Goal: Contribute content: Contribute content

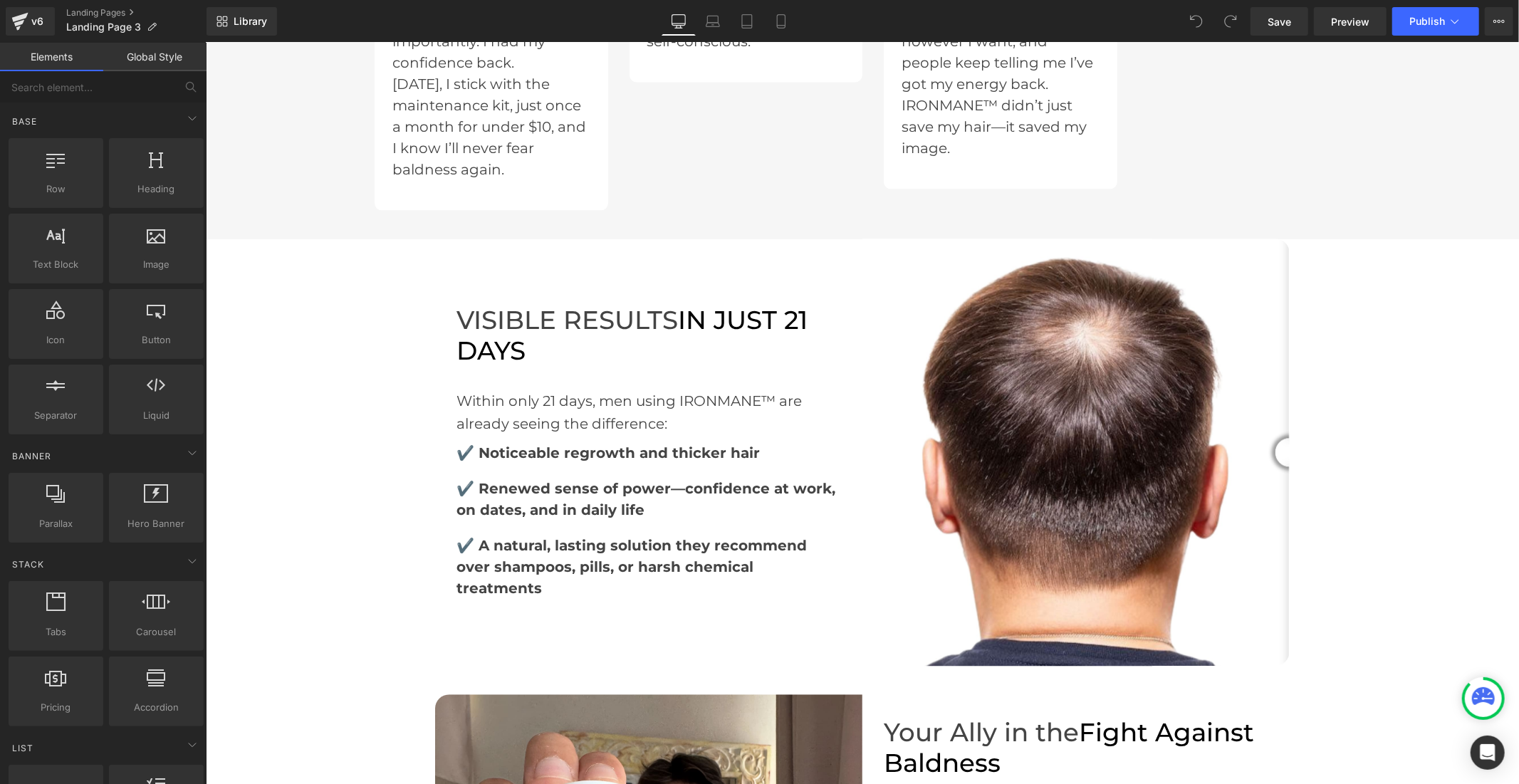
scroll to position [2690, 0]
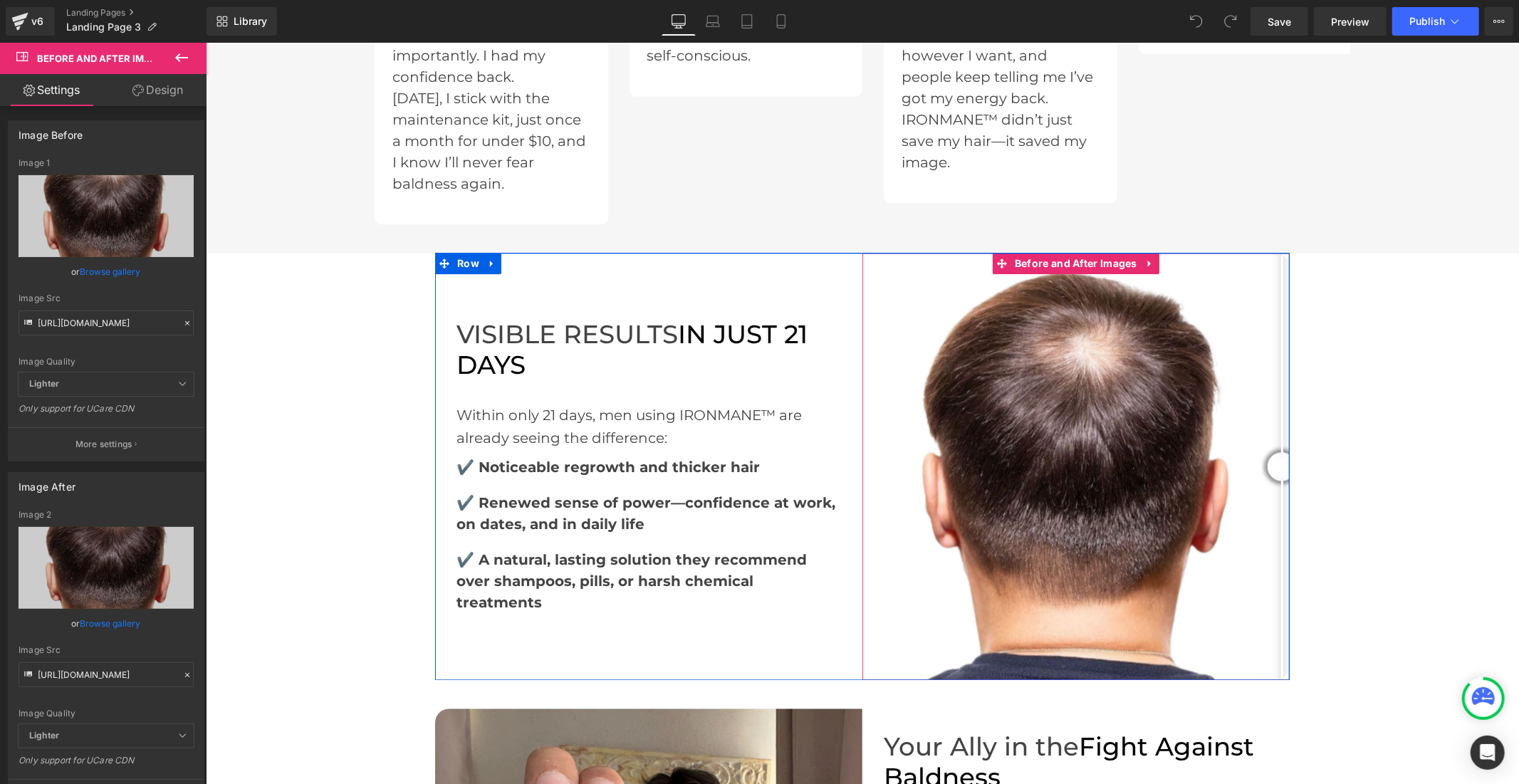
drag, startPoint x: 1271, startPoint y: 420, endPoint x: 1280, endPoint y: 412, distance: 12.0
click at [1279, 452] on div at bounding box center [1281, 466] width 29 height 29
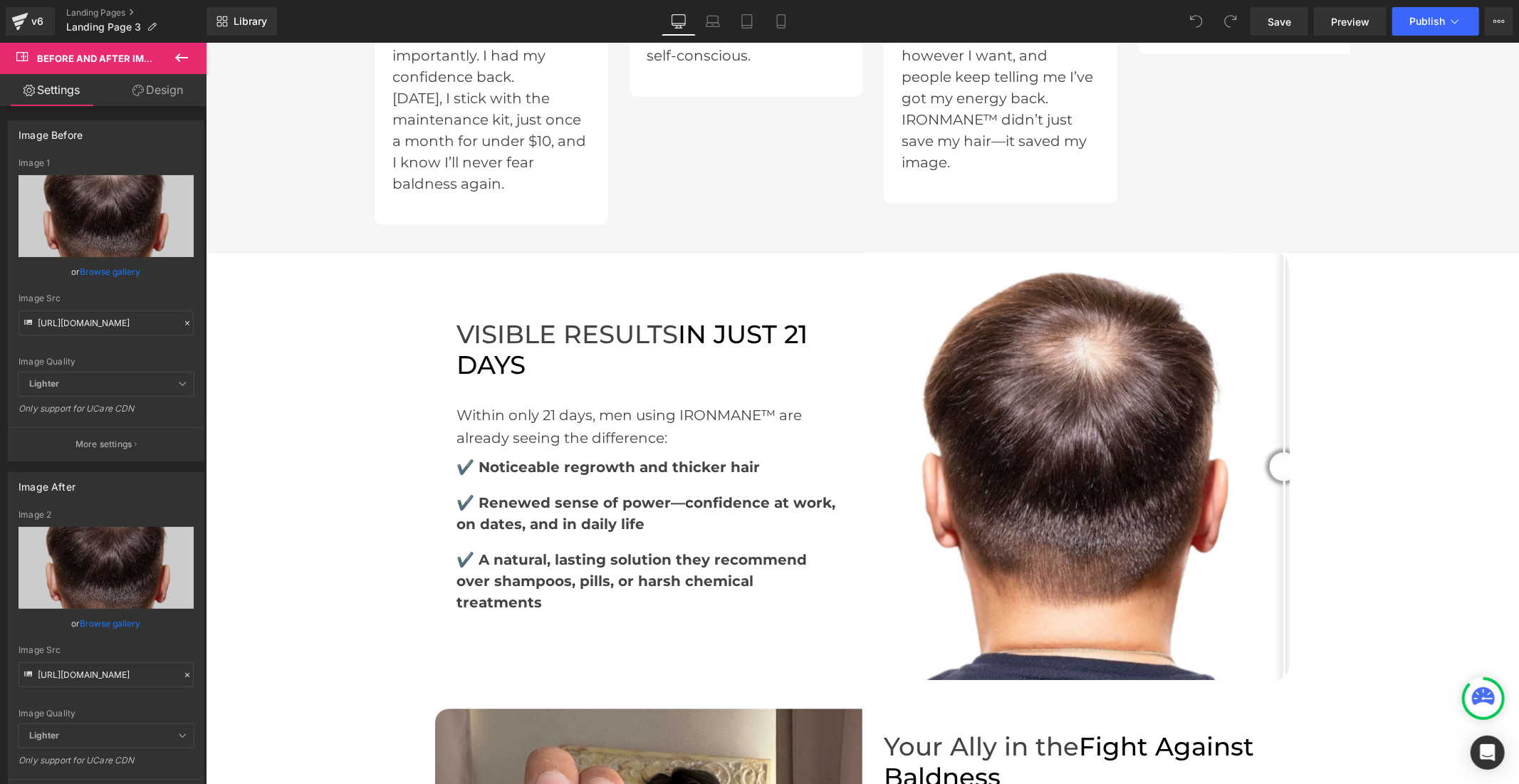
click at [217, 217] on div "‹ ›" at bounding box center [862, 190] width 1314 height 5448
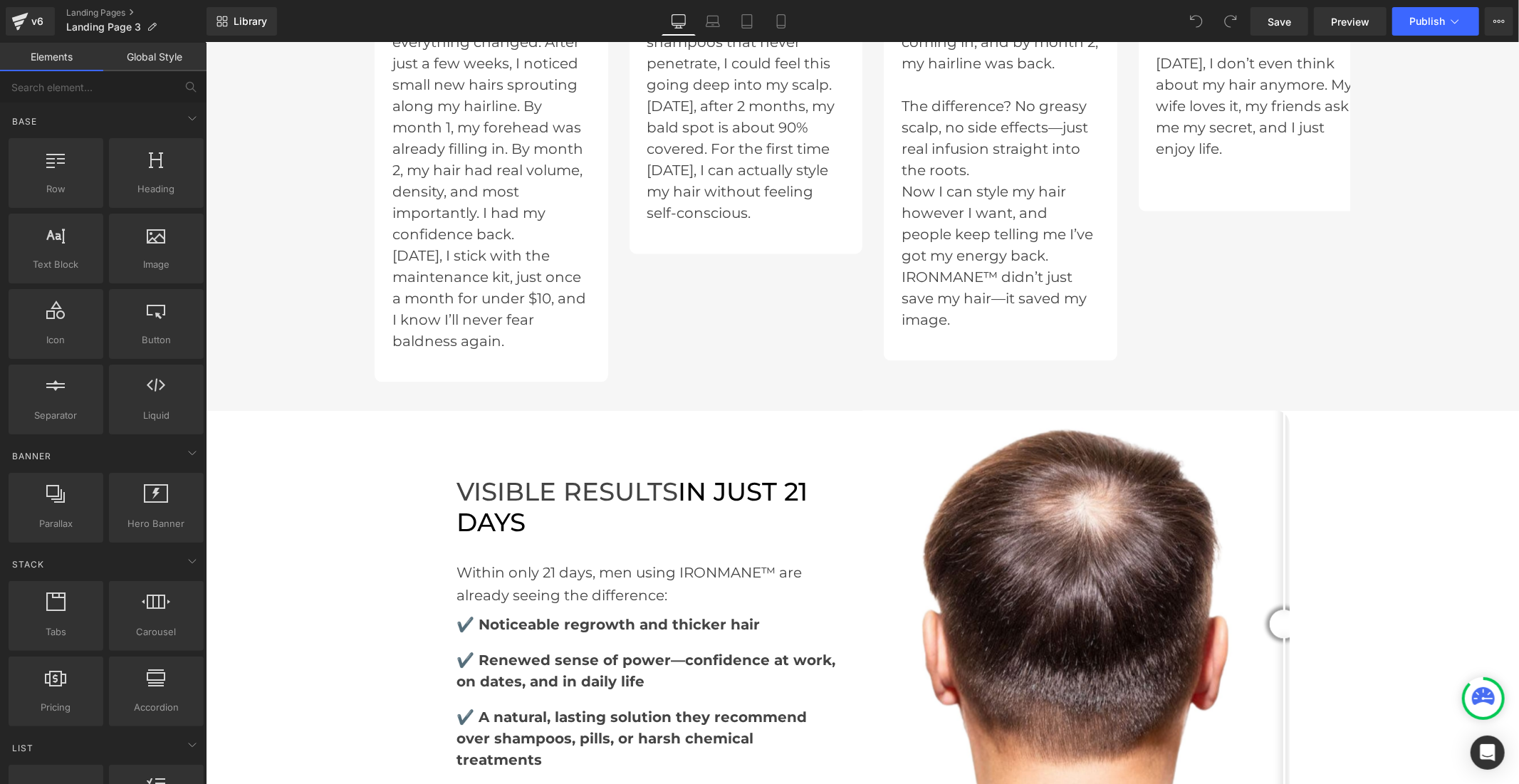
scroll to position [2531, 0]
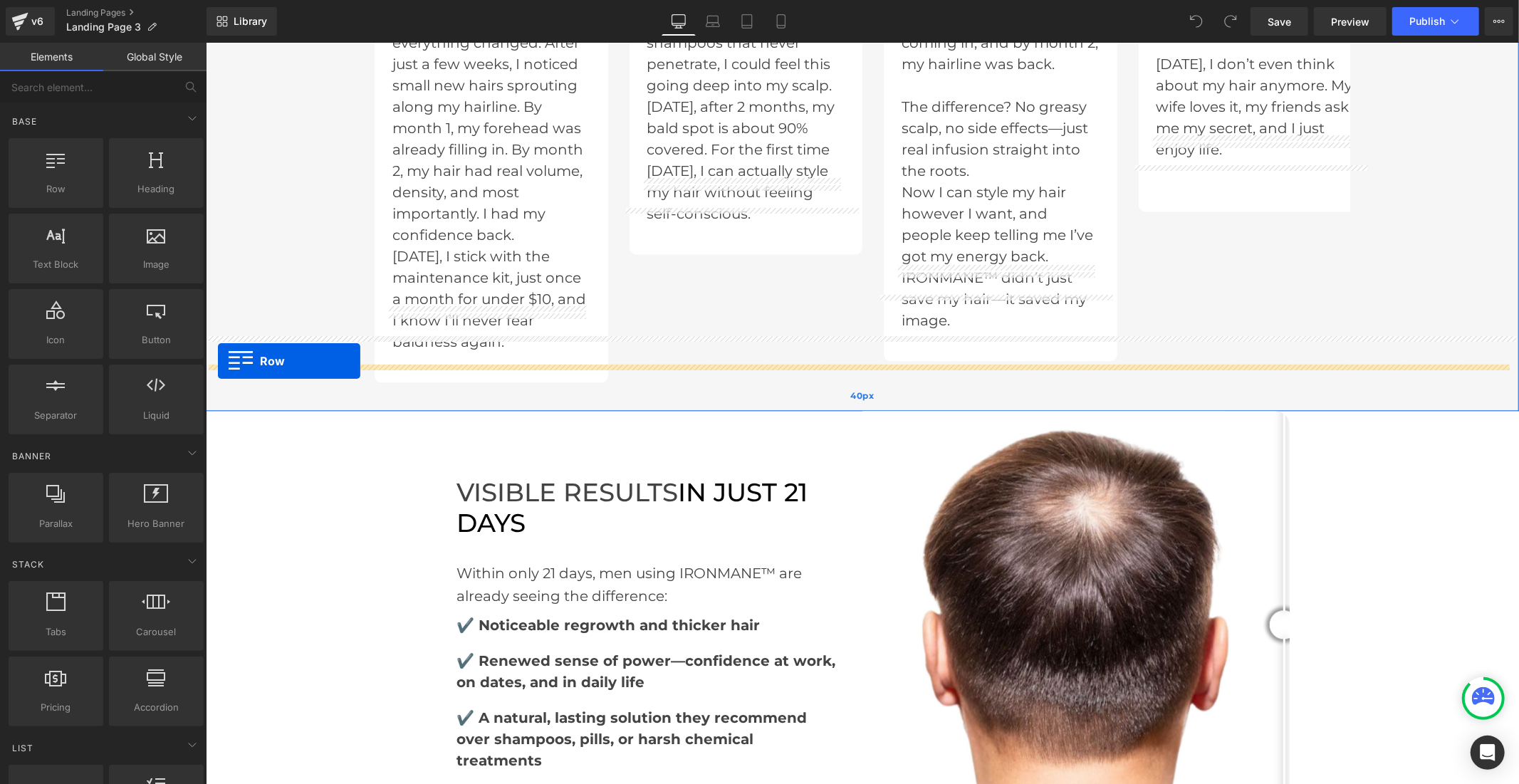
drag, startPoint x: 265, startPoint y: 219, endPoint x: 217, endPoint y: 360, distance: 148.9
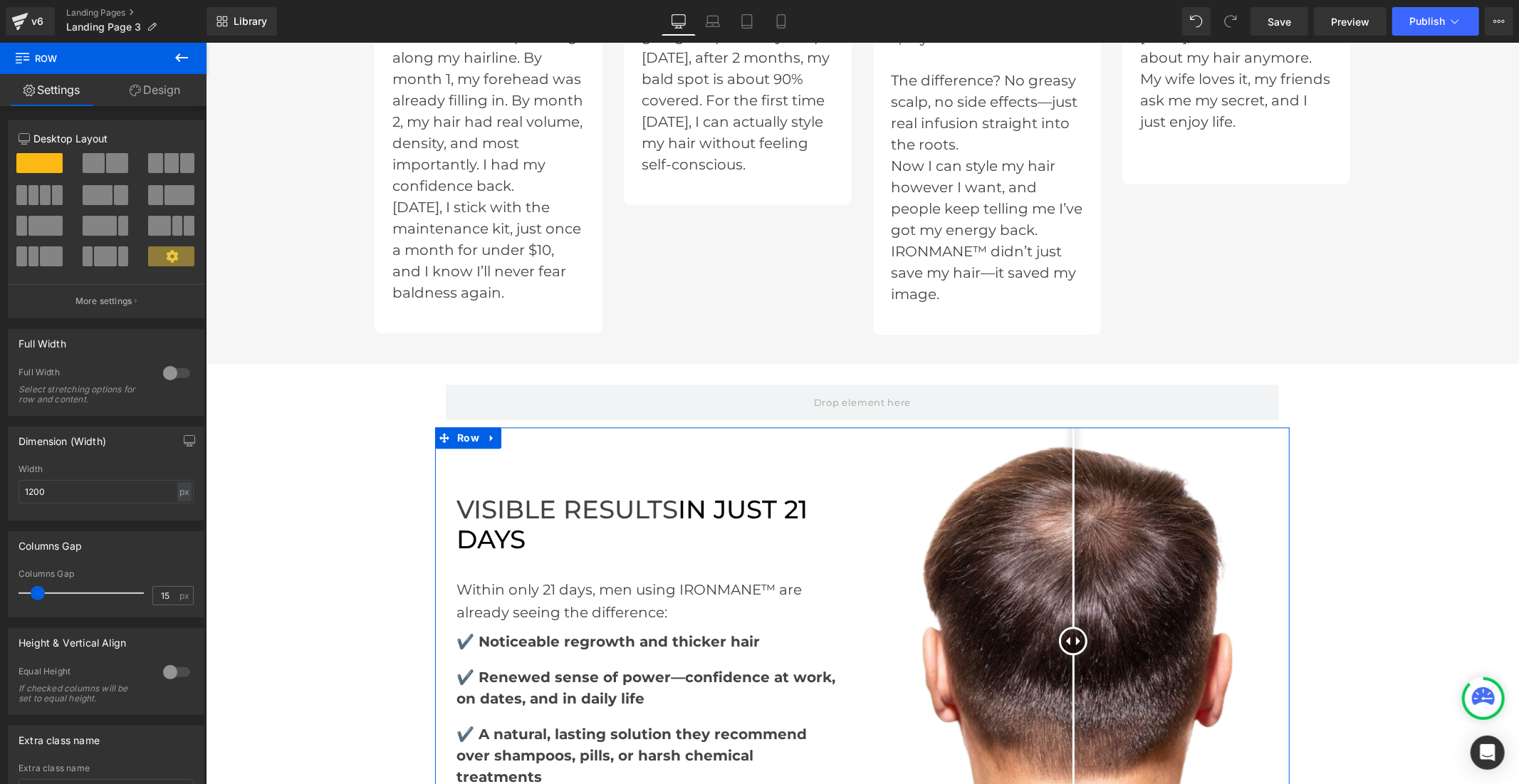
scroll to position [2690, 0]
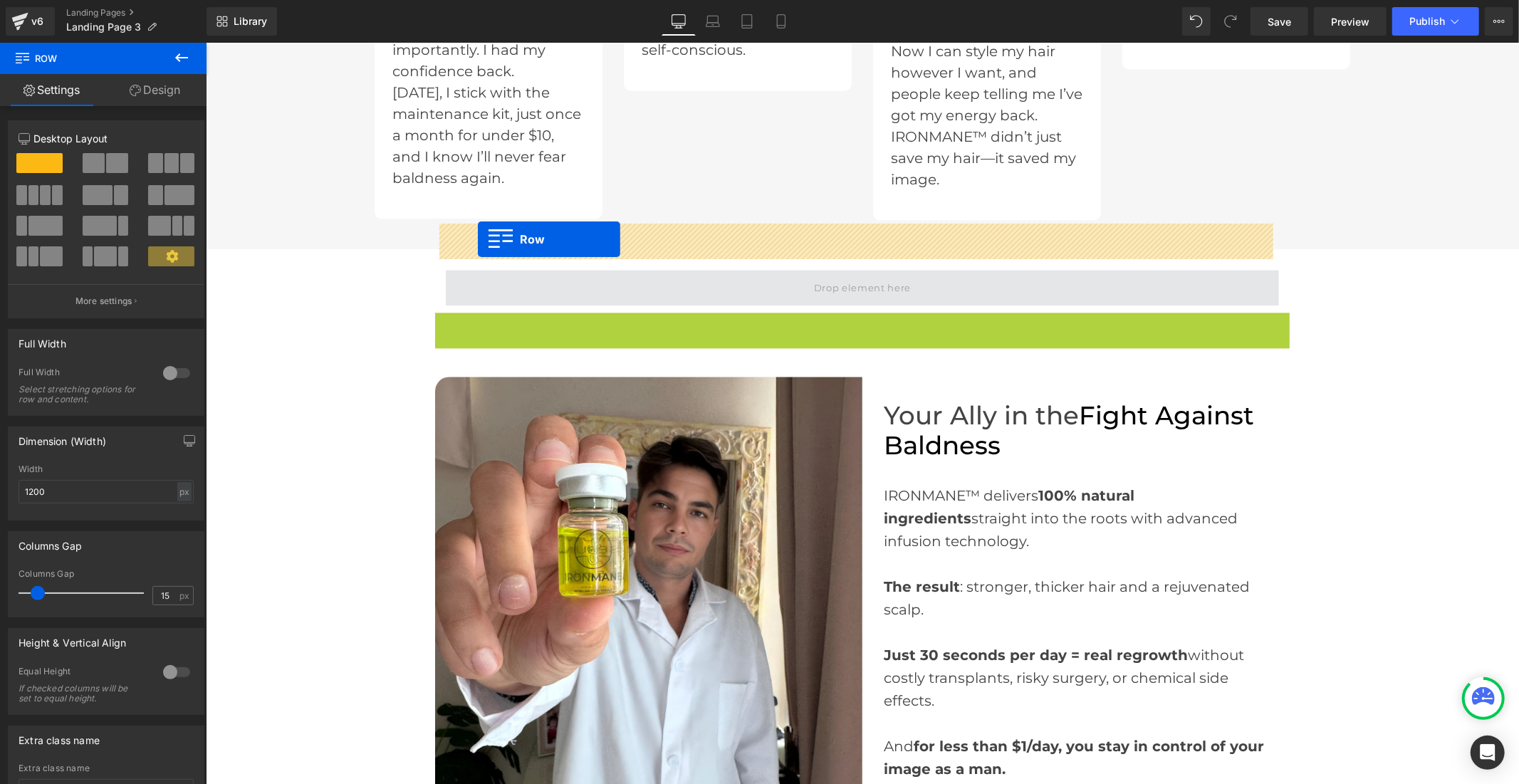
drag, startPoint x: 435, startPoint y: 273, endPoint x: 477, endPoint y: 239, distance: 54.0
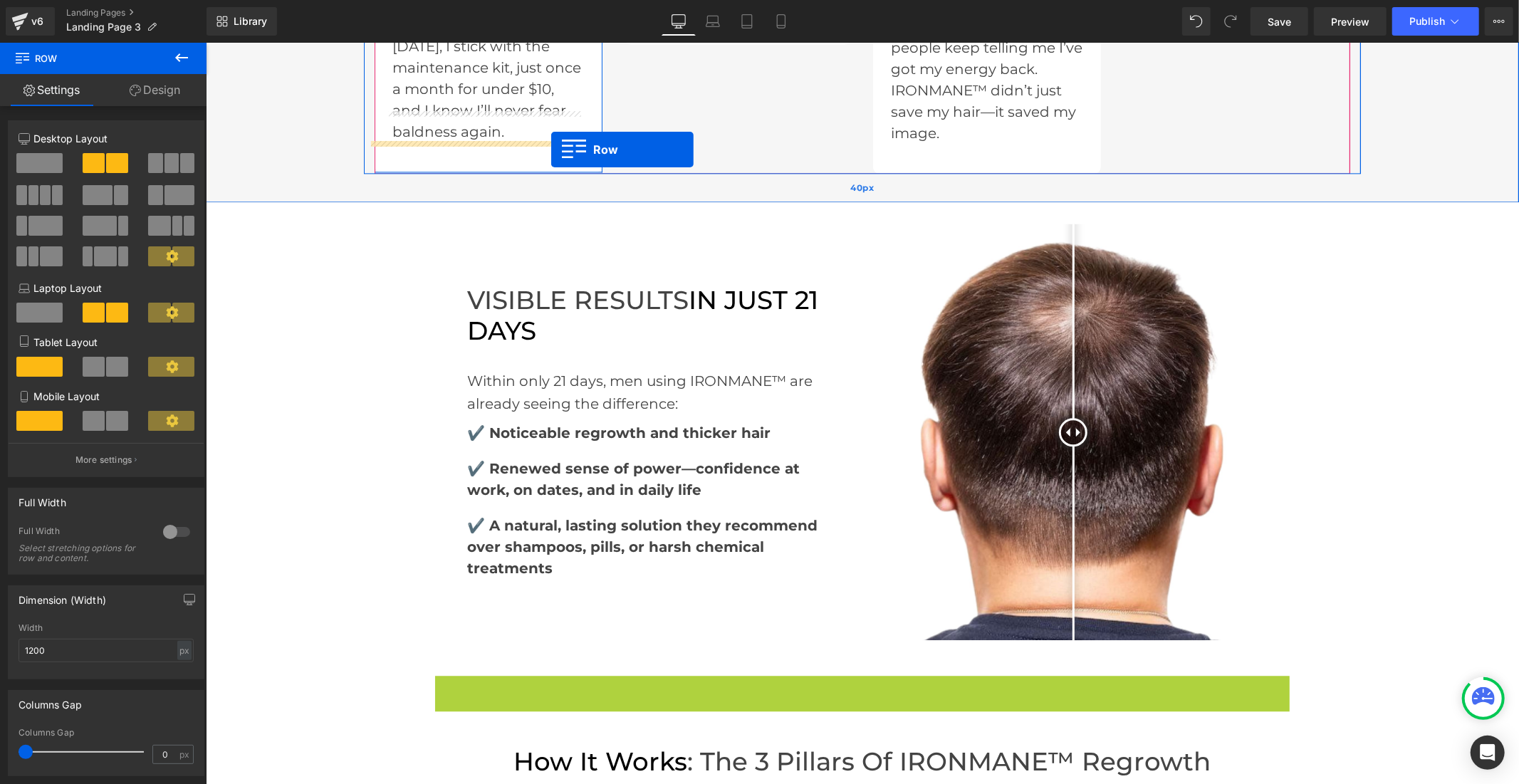
scroll to position [2722, 0]
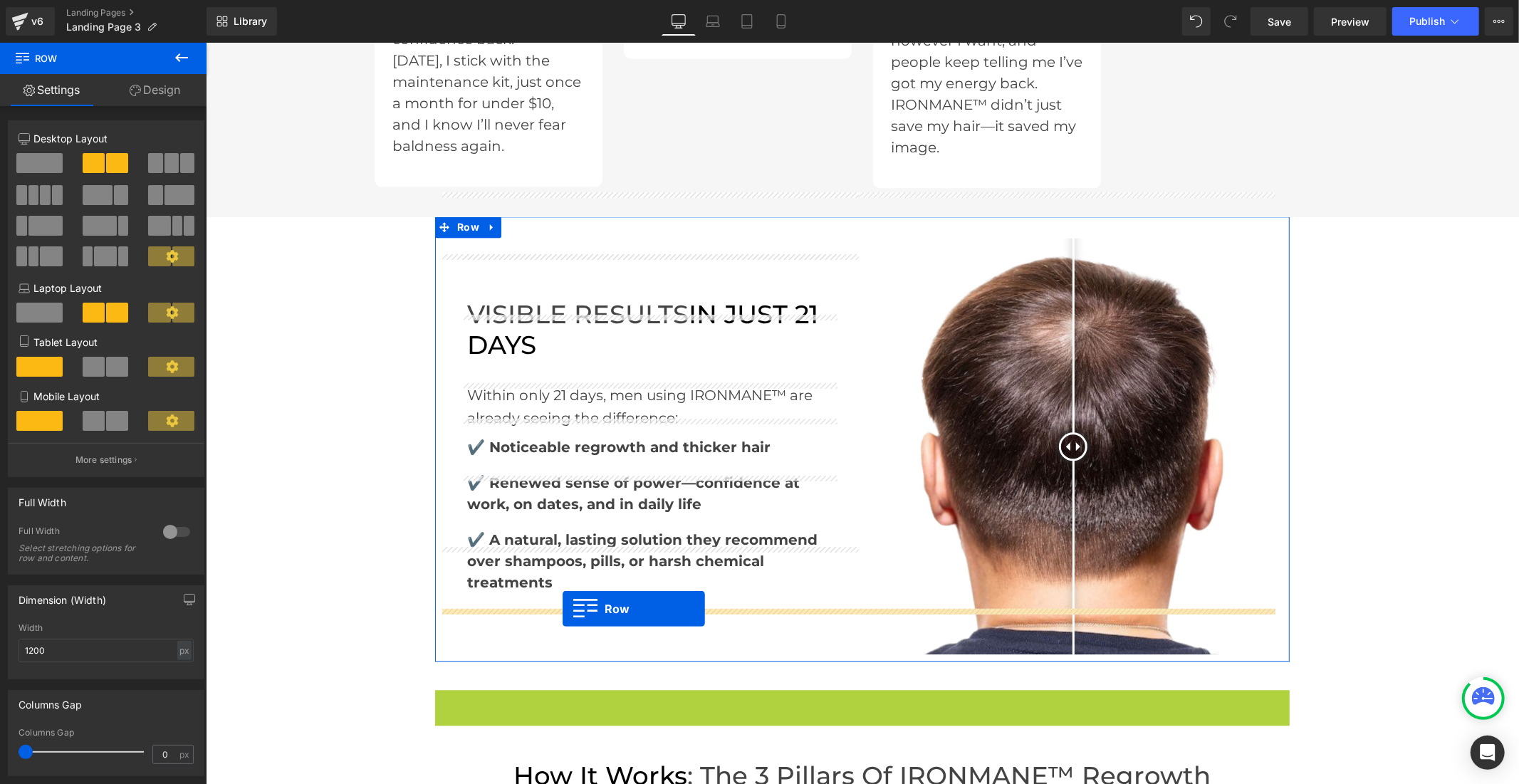
drag, startPoint x: 435, startPoint y: 366, endPoint x: 562, endPoint y: 608, distance: 273.3
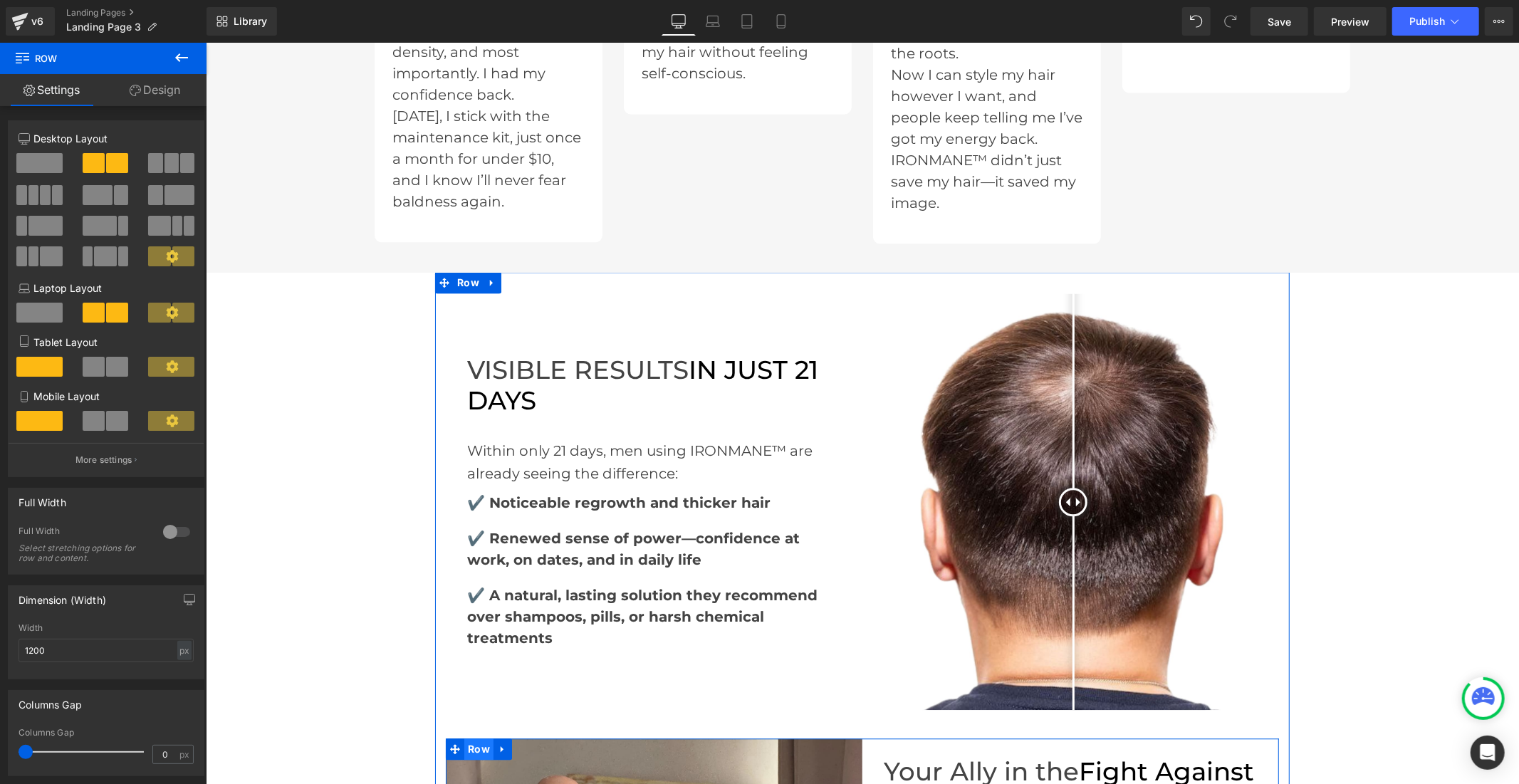
scroll to position [2643, 0]
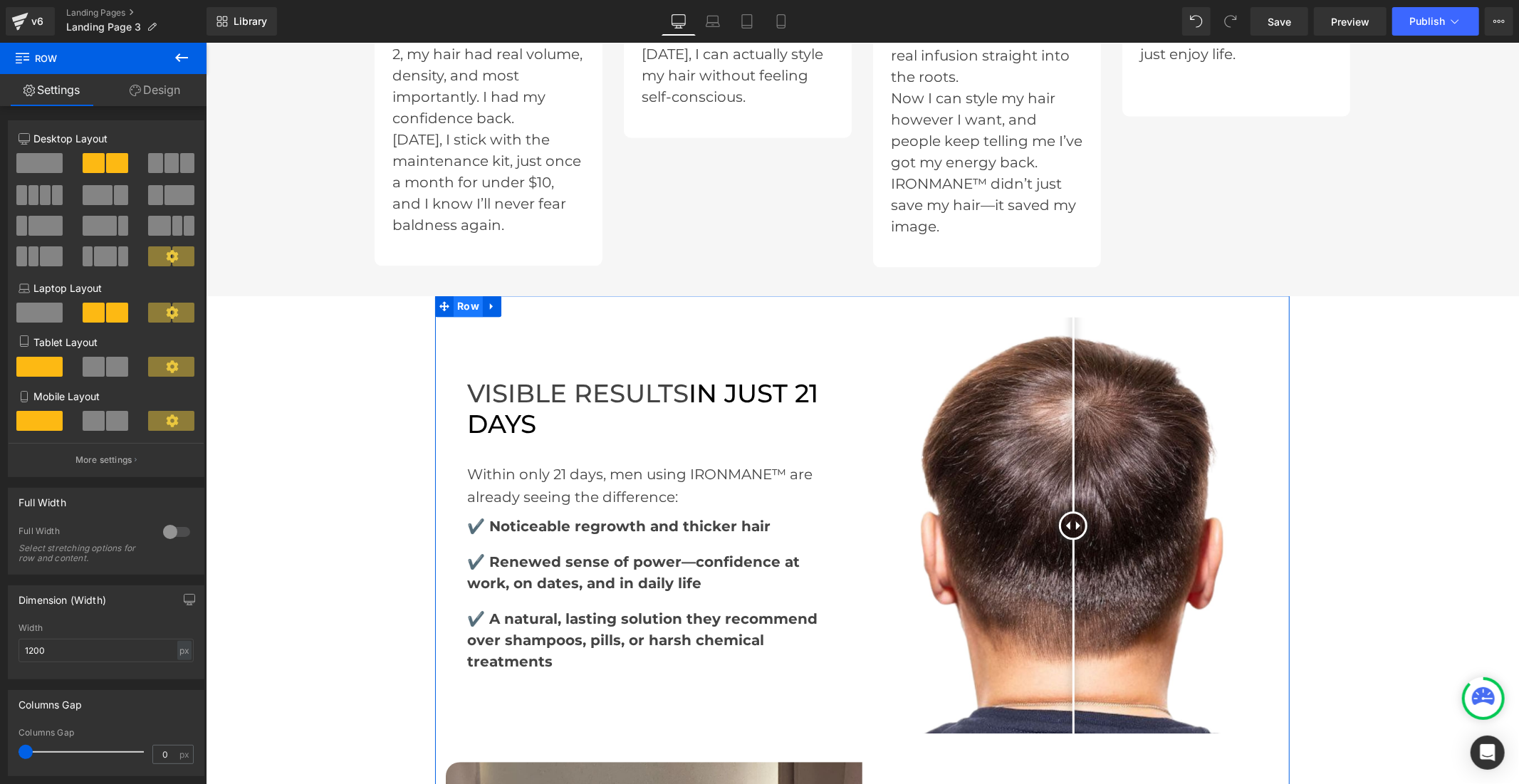
click at [457, 295] on span "Row" at bounding box center [467, 306] width 29 height 22
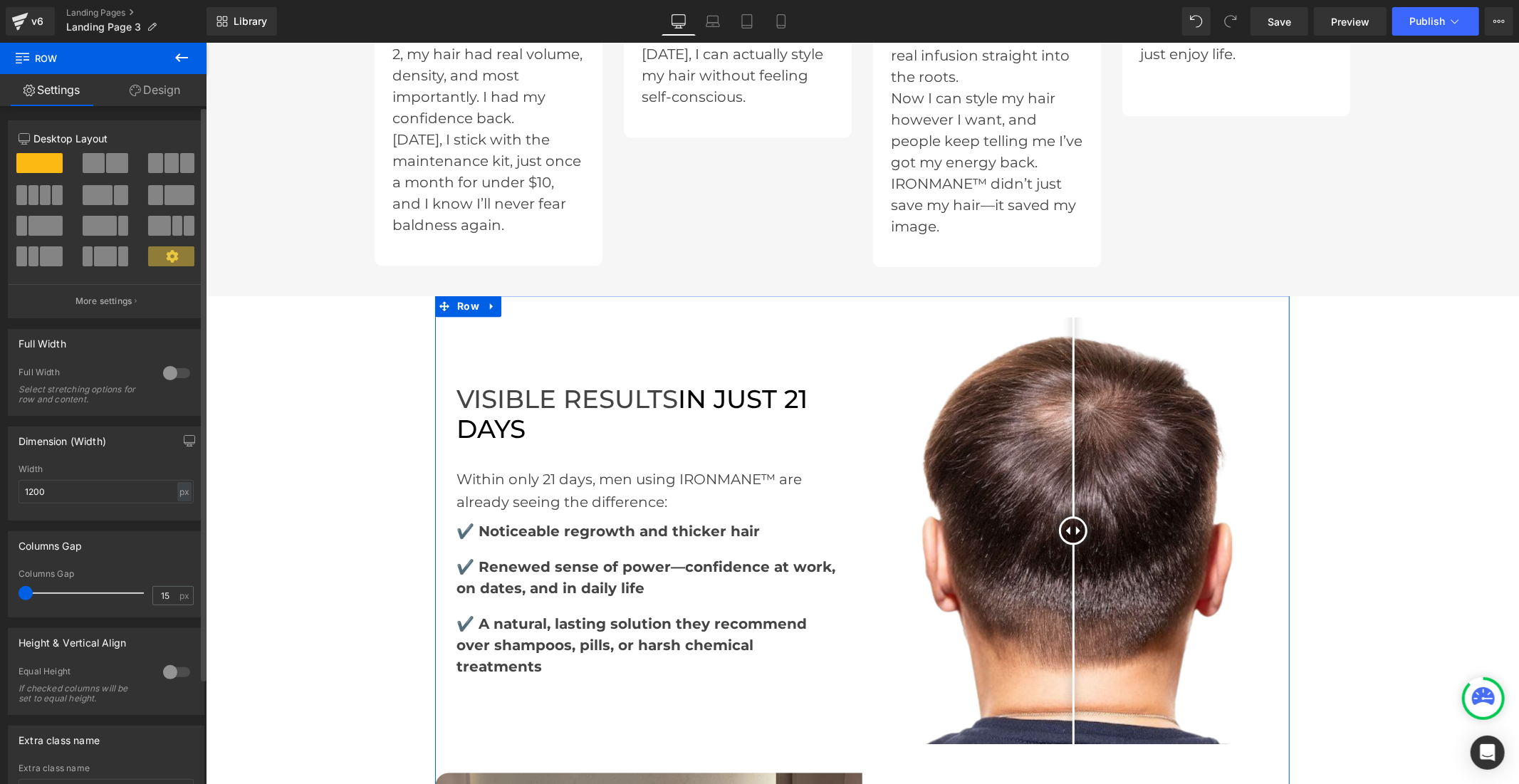
drag, startPoint x: 41, startPoint y: 591, endPoint x: 3, endPoint y: 599, distance: 38.8
click at [3, 599] on div "Columns Gap 15px Columns Gap 15 px" at bounding box center [106, 569] width 213 height 97
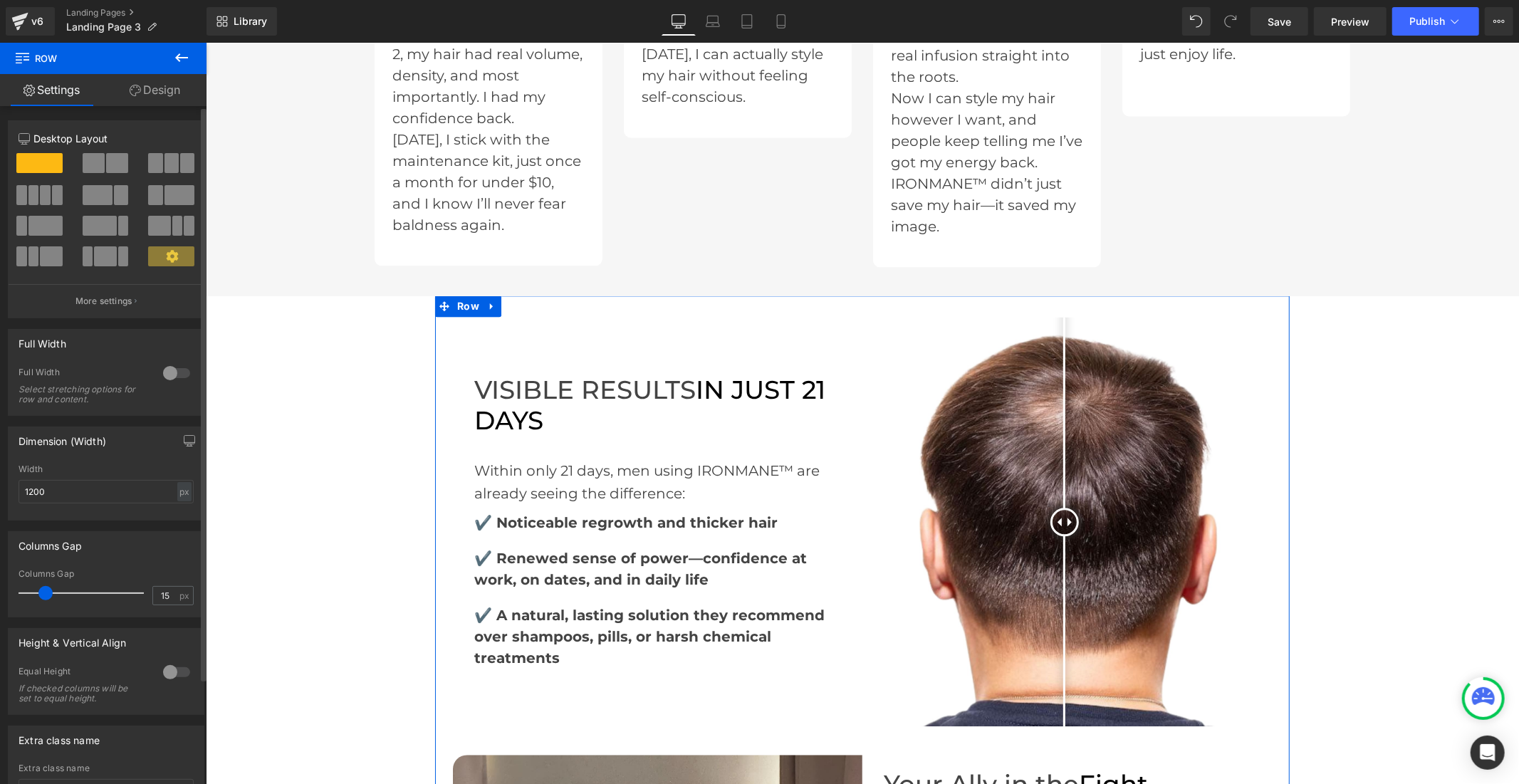
drag, startPoint x: 30, startPoint y: 592, endPoint x: 49, endPoint y: 599, distance: 20.2
click at [49, 599] on span at bounding box center [46, 593] width 14 height 14
click at [63, 490] on input "1200" at bounding box center [106, 491] width 176 height 23
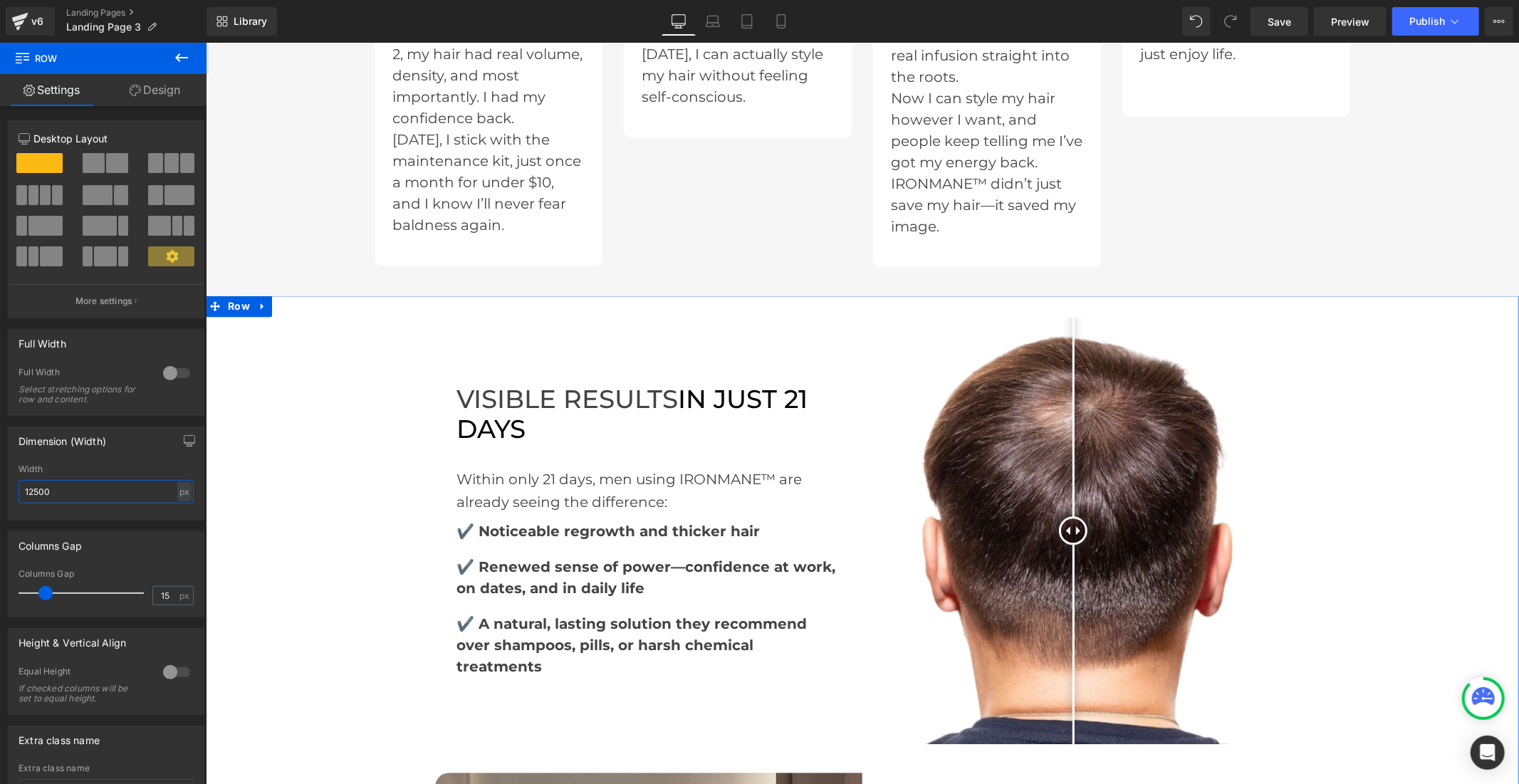
type input "12500"
click at [314, 316] on div "Before and After Images VISIBLE RESULTS IN JUST 21 DAYS Heading Within only 21 …" at bounding box center [862, 757] width 1314 height 883
click at [144, 82] on link "Design" at bounding box center [155, 90] width 104 height 32
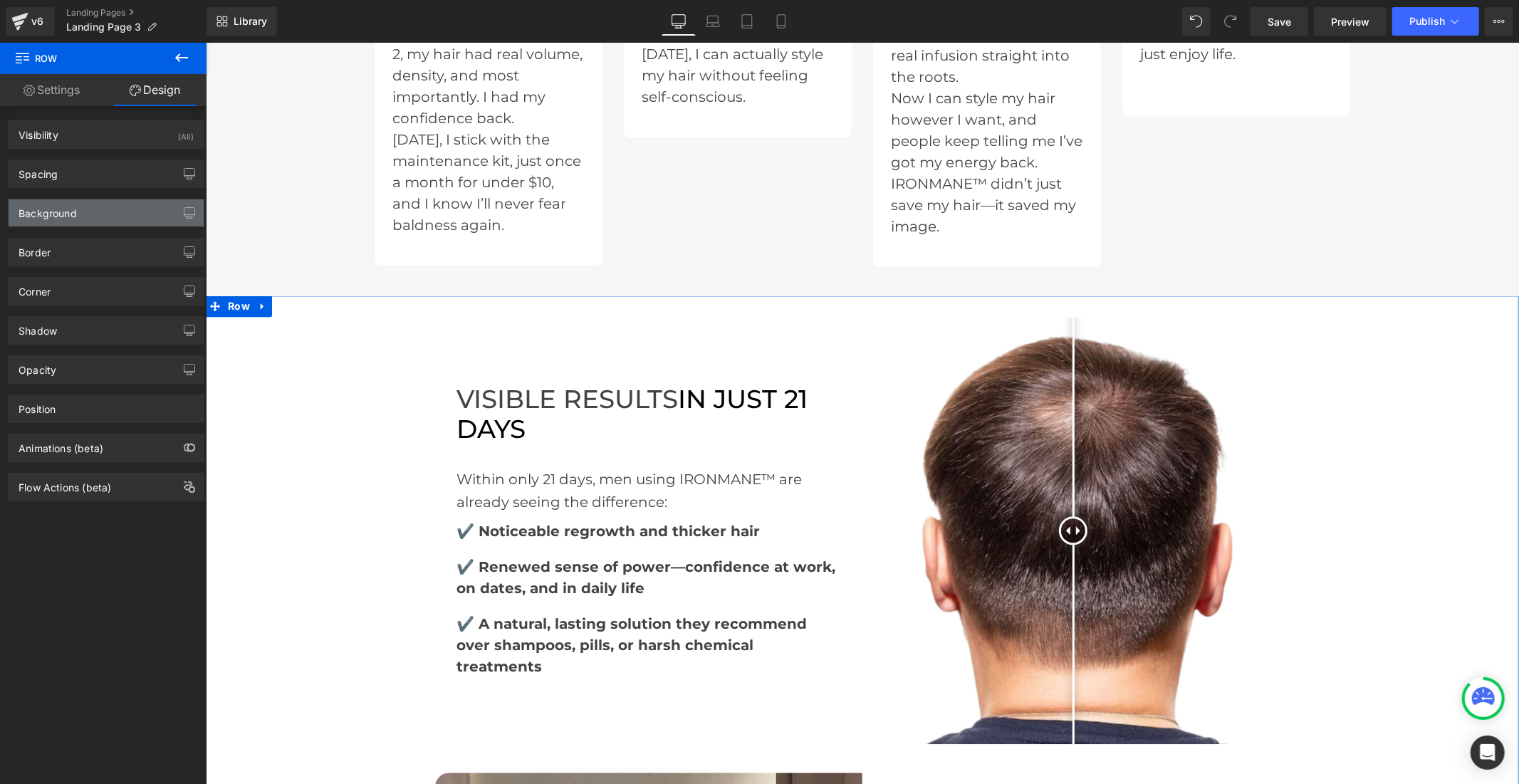
click at [110, 206] on div "Background" at bounding box center [105, 213] width 195 height 27
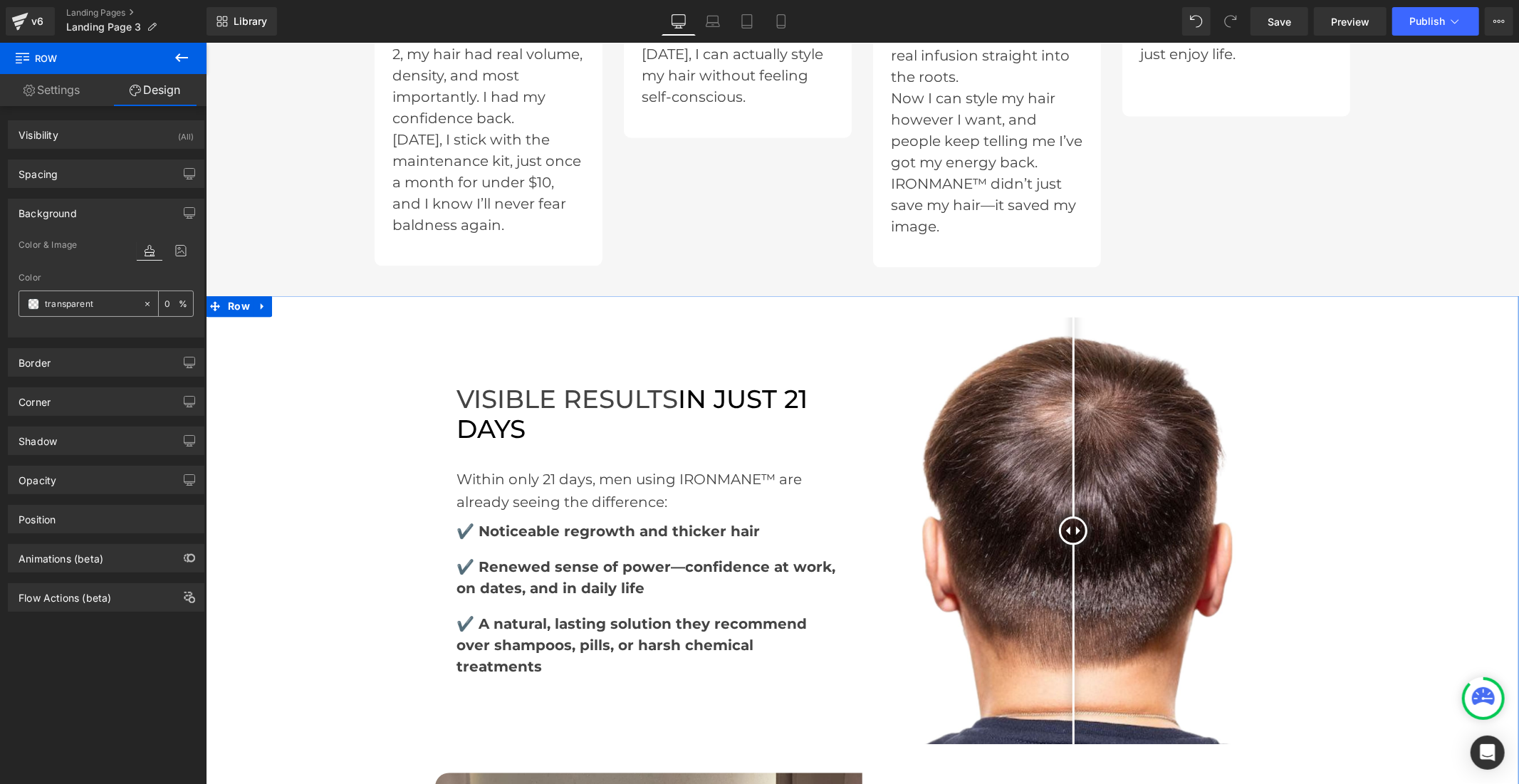
click at [33, 299] on span at bounding box center [33, 303] width 12 height 12
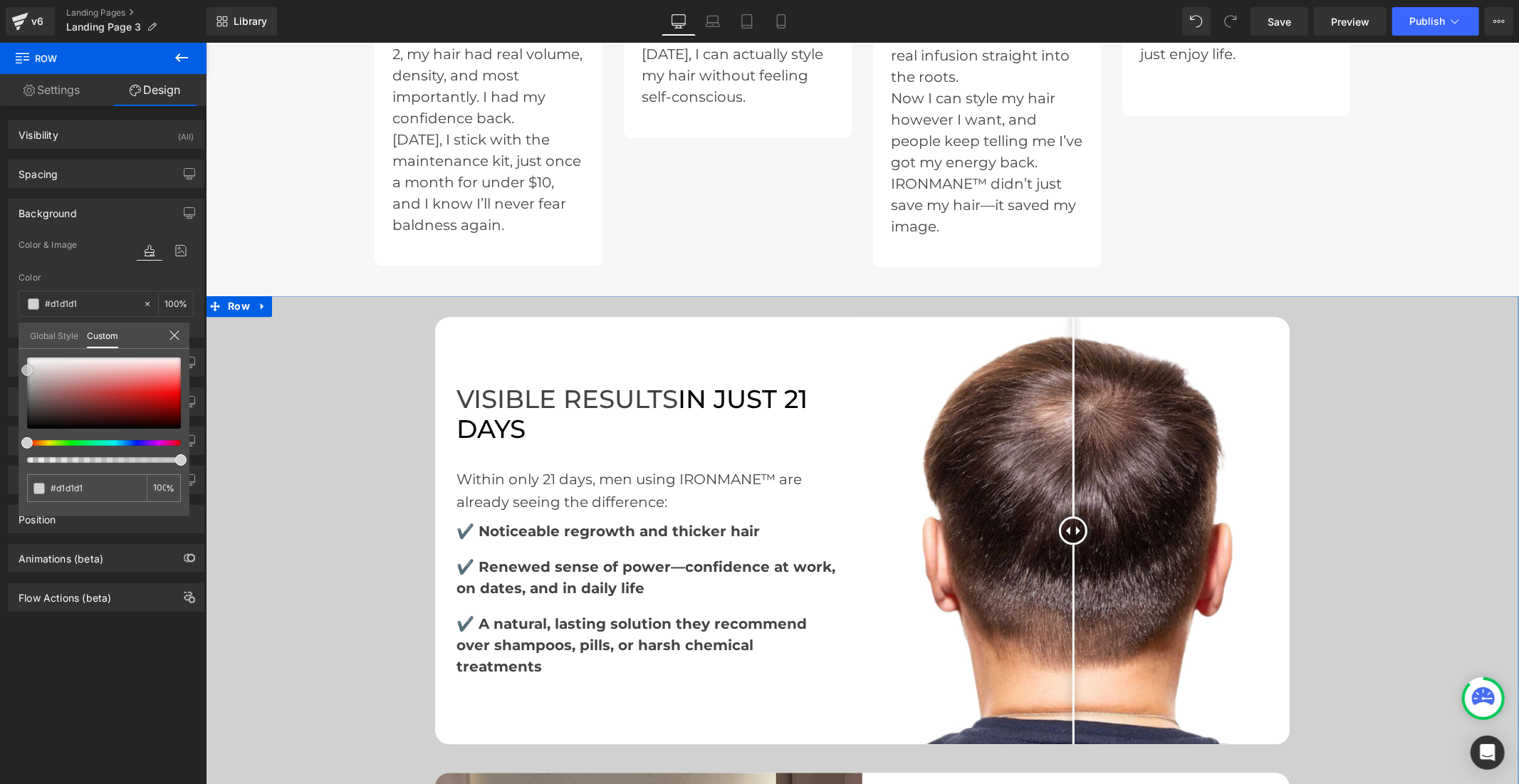
drag, startPoint x: 25, startPoint y: 425, endPoint x: 17, endPoint y: 366, distance: 59.5
click at [17, 338] on div "Background Color & Image color Color transparent 0 % Image Replace Image Upload…" at bounding box center [106, 263] width 213 height 149
click at [65, 482] on input "transparent" at bounding box center [88, 488] width 76 height 15
drag, startPoint x: 90, startPoint y: 482, endPoint x: 59, endPoint y: 485, distance: 31.1
click at [59, 485] on input "transparent" at bounding box center [88, 488] width 76 height 15
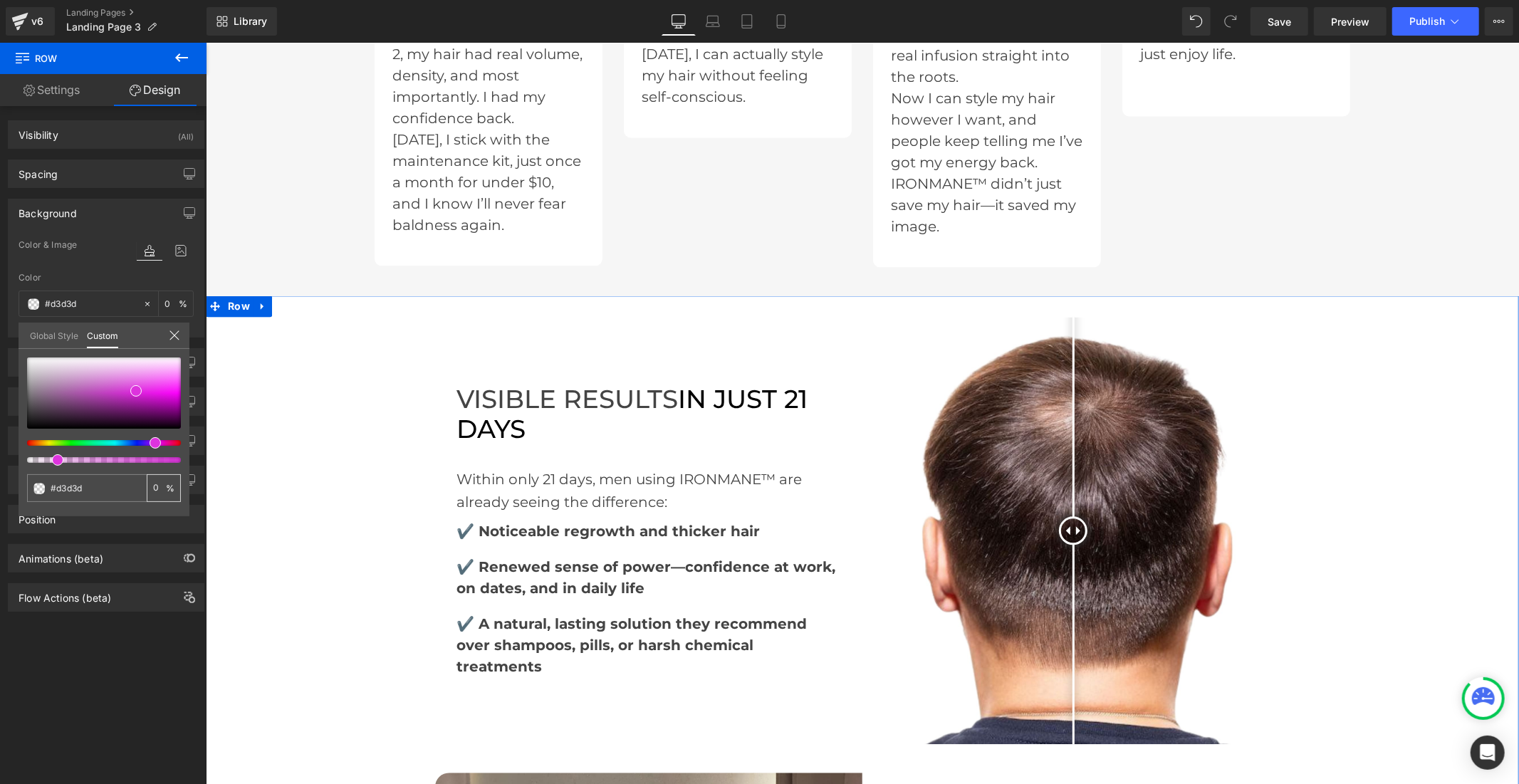
type input "#d3d3d3"
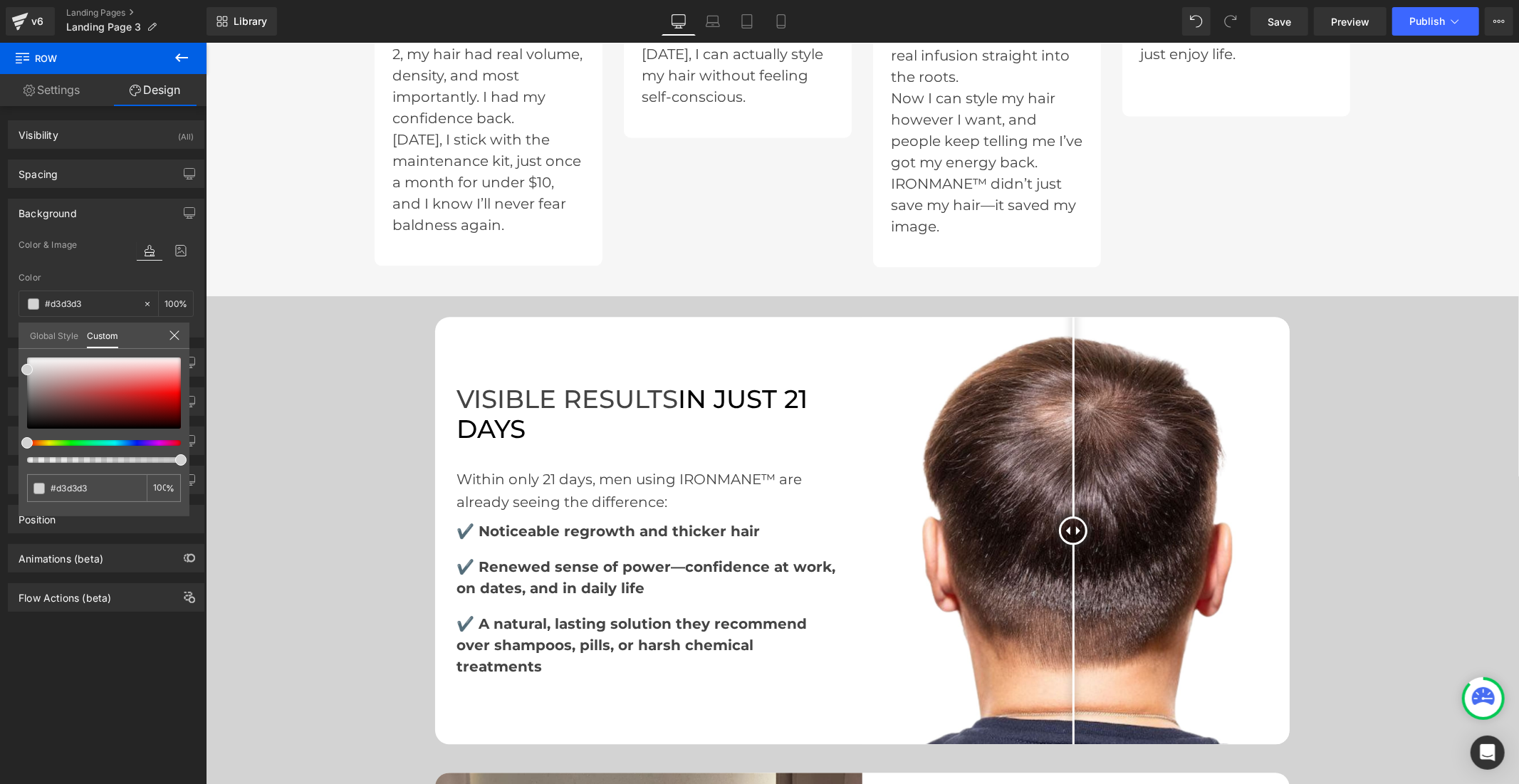
click at [1343, 214] on body "□ [GEOGRAPHIC_DATA] - US Skip to content Your cart is empty Continue shopping Y…" at bounding box center [862, 346] width 1314 height 5893
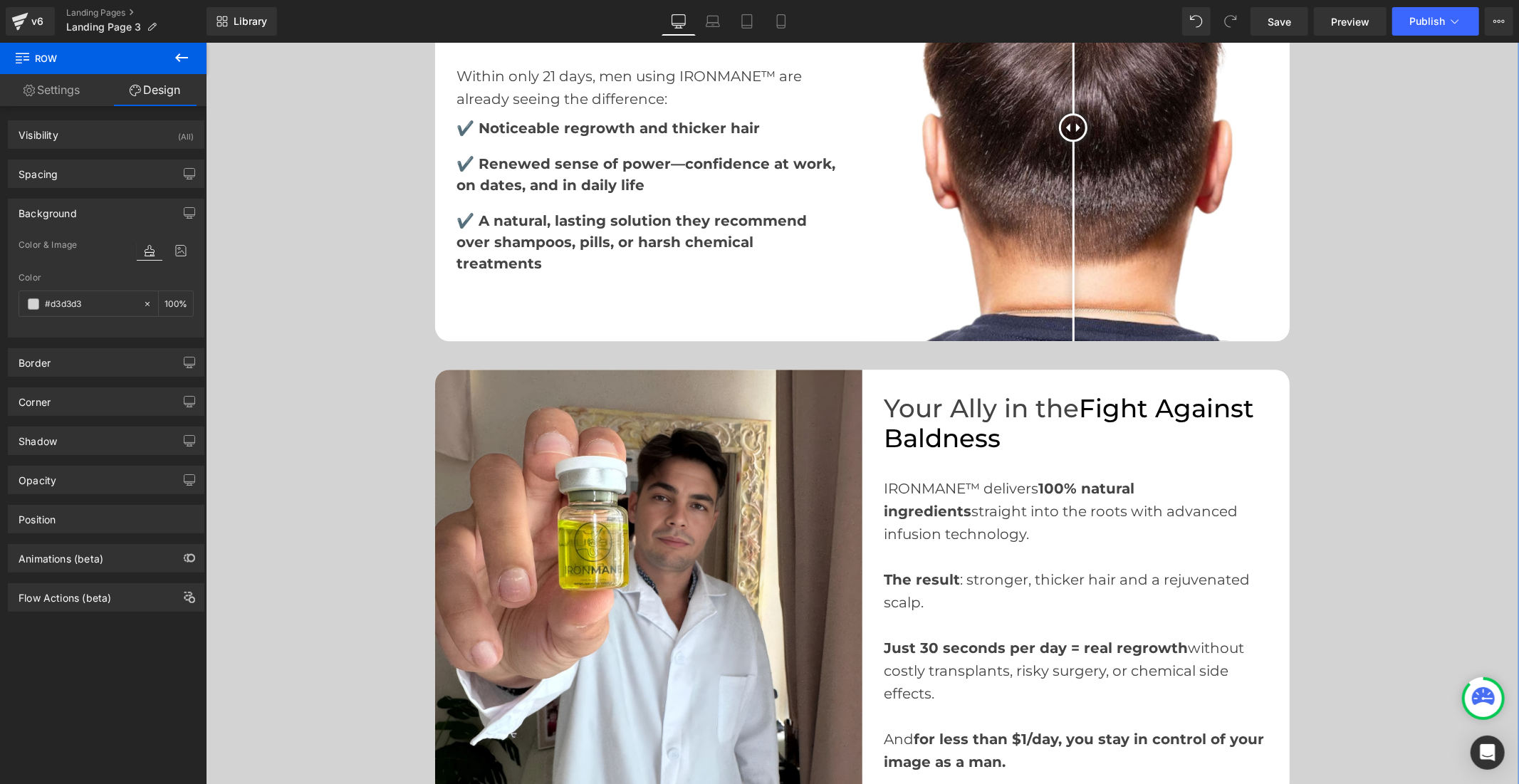
scroll to position [3276, 0]
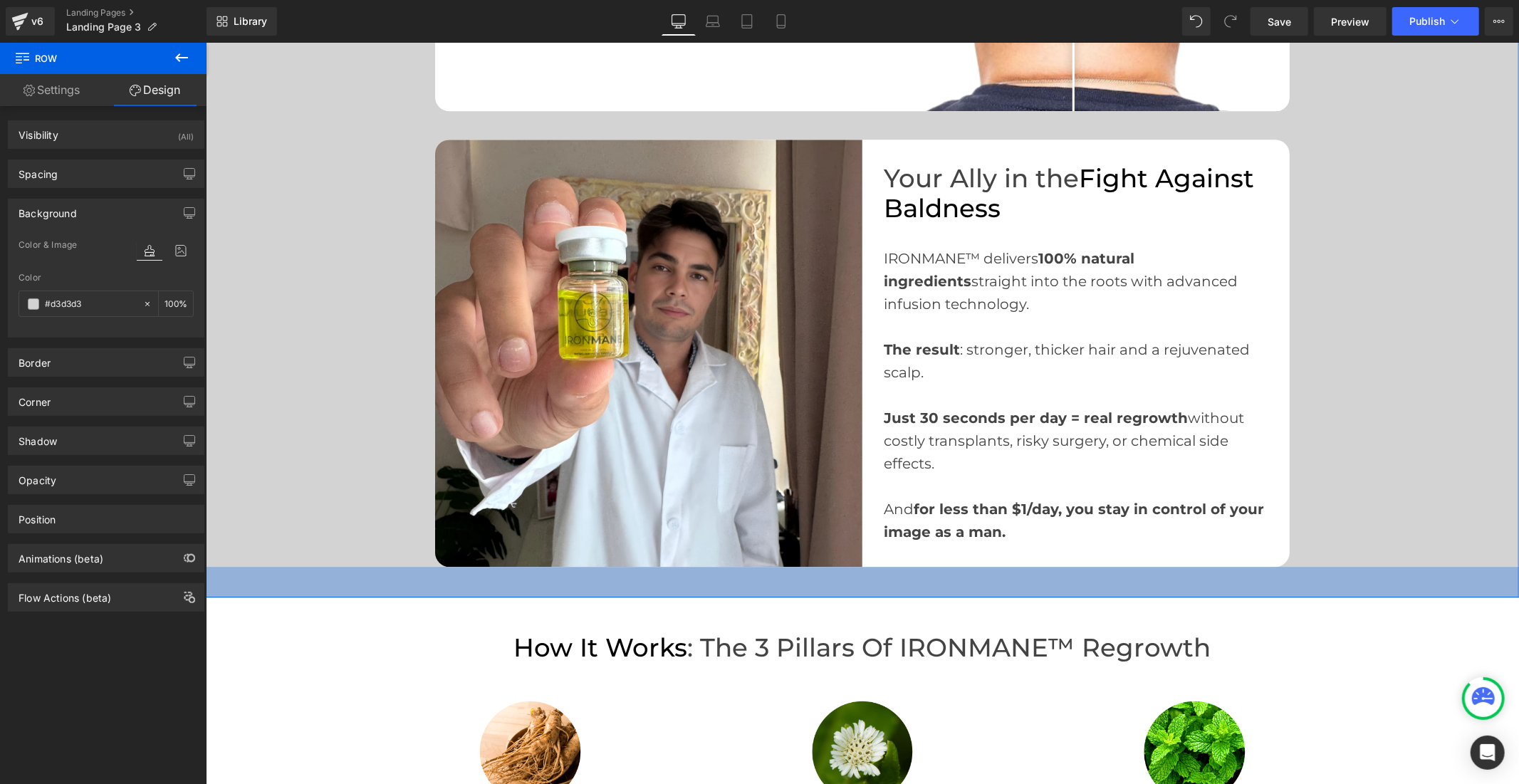
drag, startPoint x: 854, startPoint y: 527, endPoint x: 852, endPoint y: 553, distance: 26.1
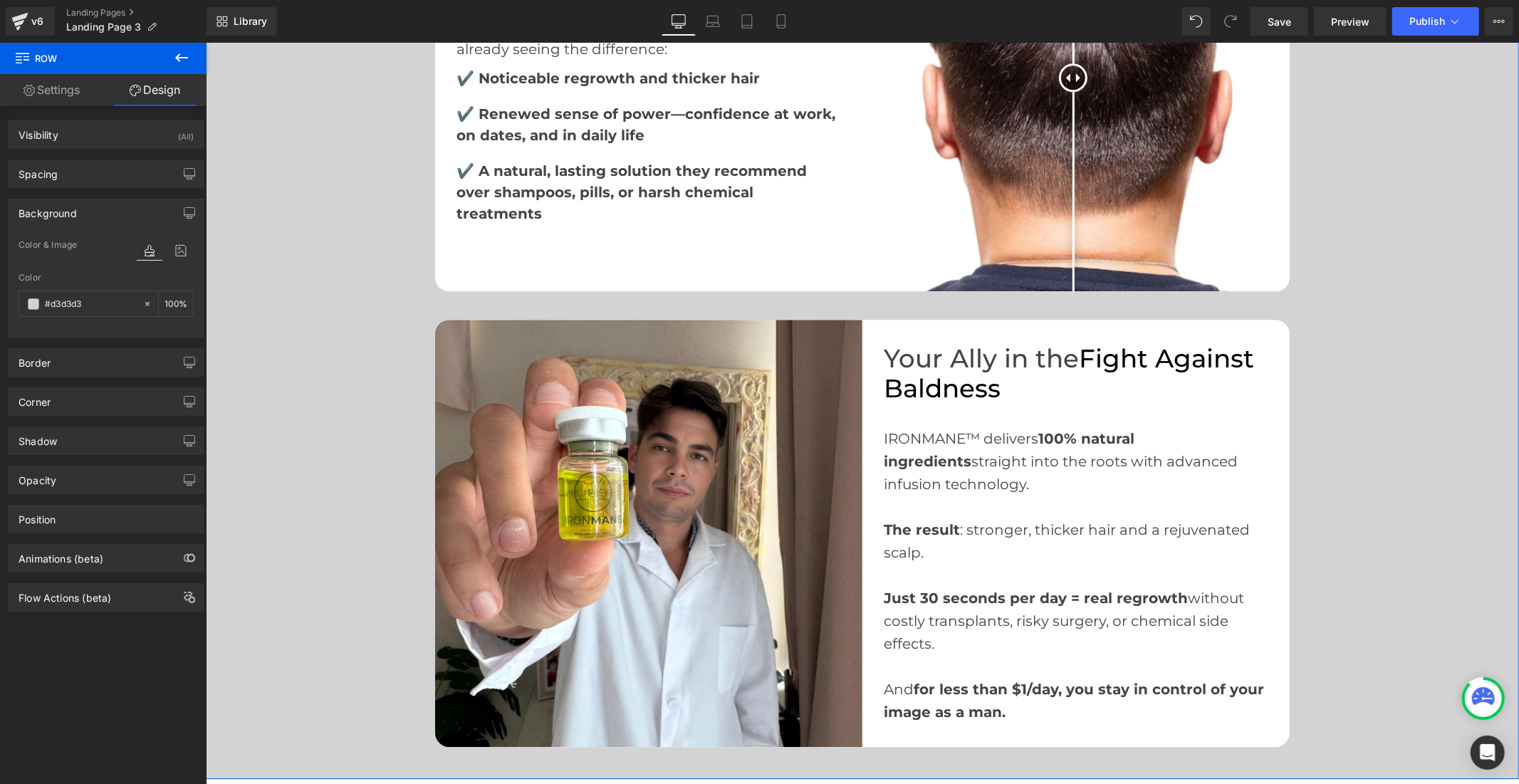
scroll to position [2801, 0]
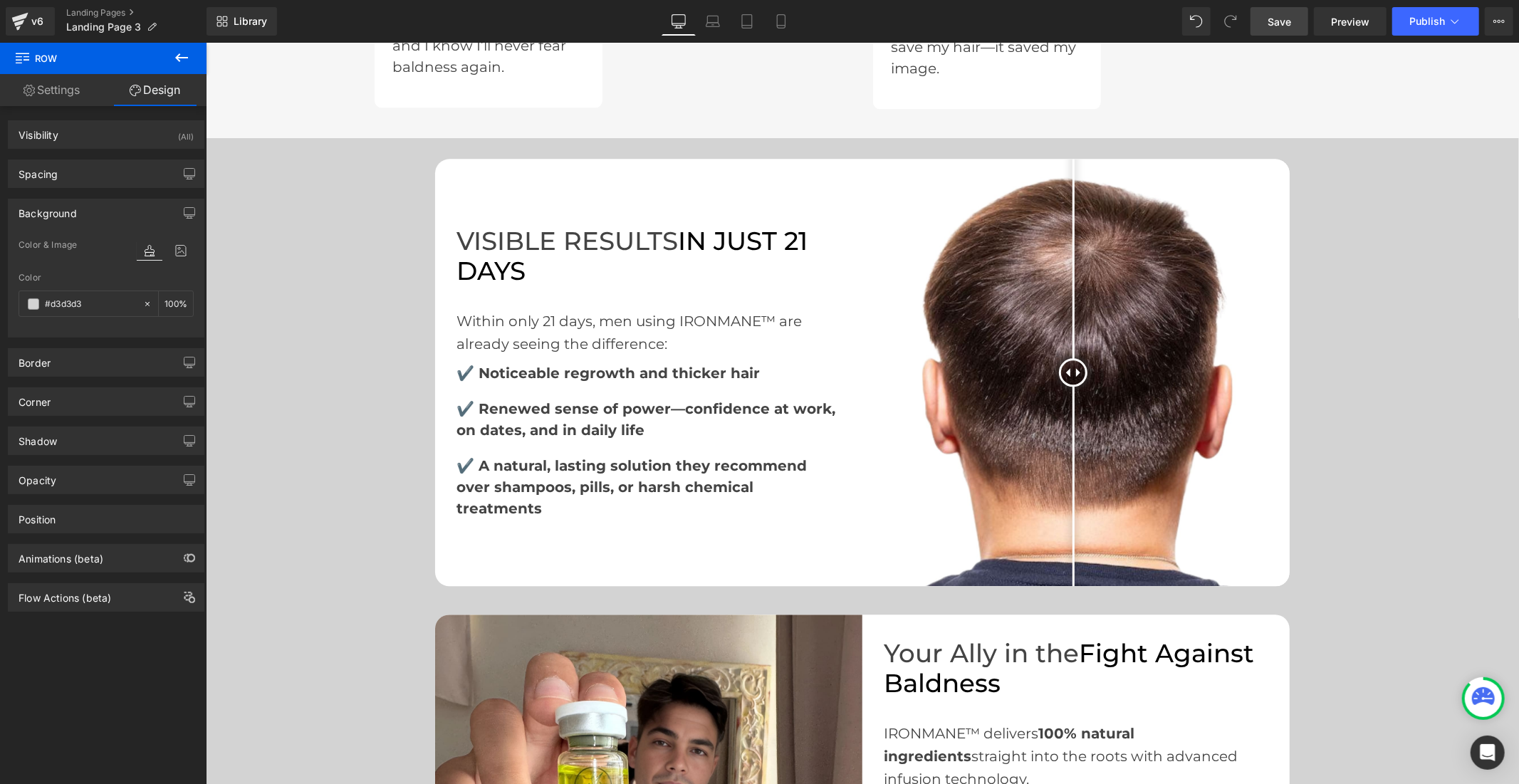
click at [1284, 23] on span "Save" at bounding box center [1279, 22] width 23 height 15
click at [1410, 19] on span "Publish" at bounding box center [1428, 21] width 36 height 12
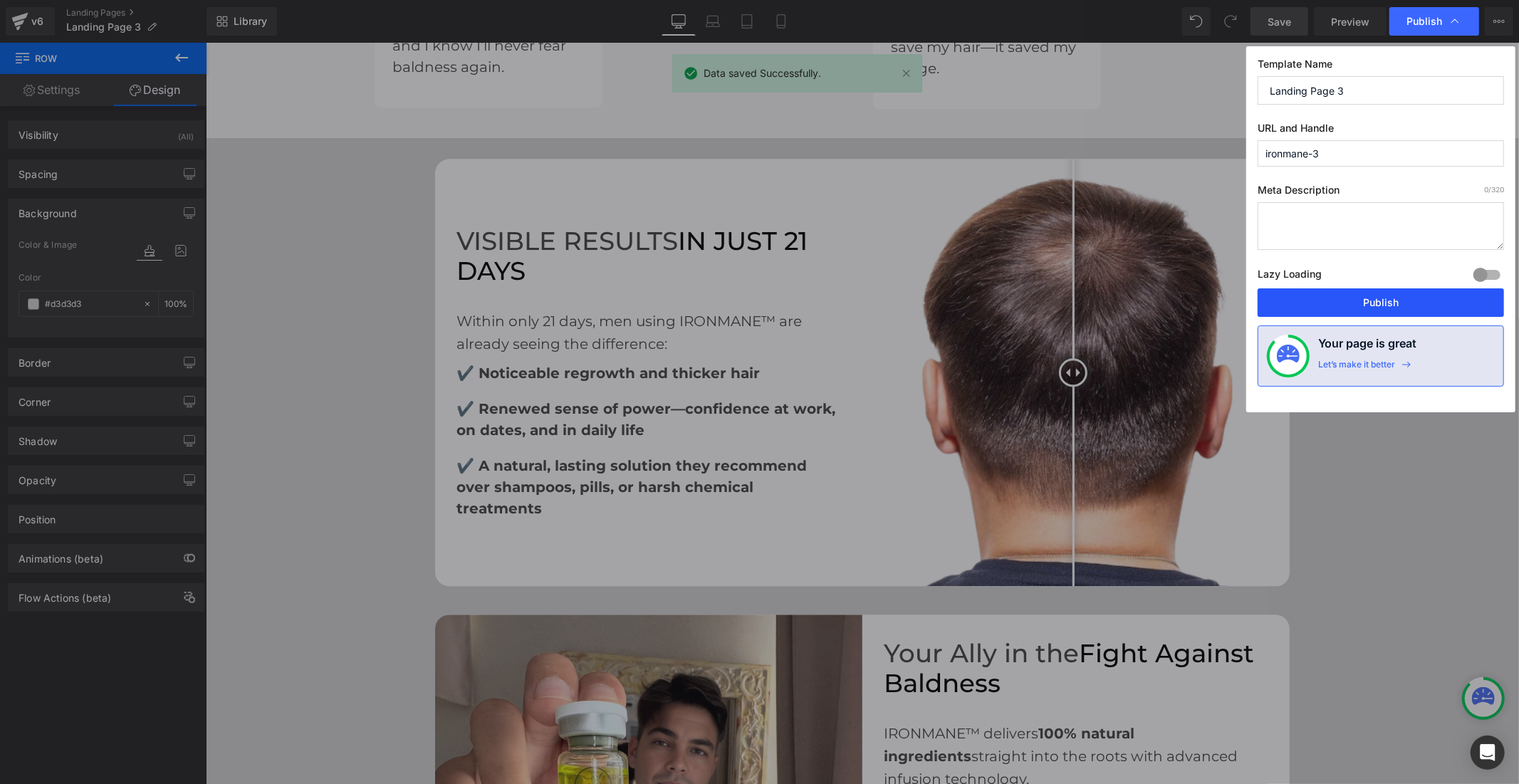
click at [1354, 299] on button "Publish" at bounding box center [1381, 302] width 247 height 29
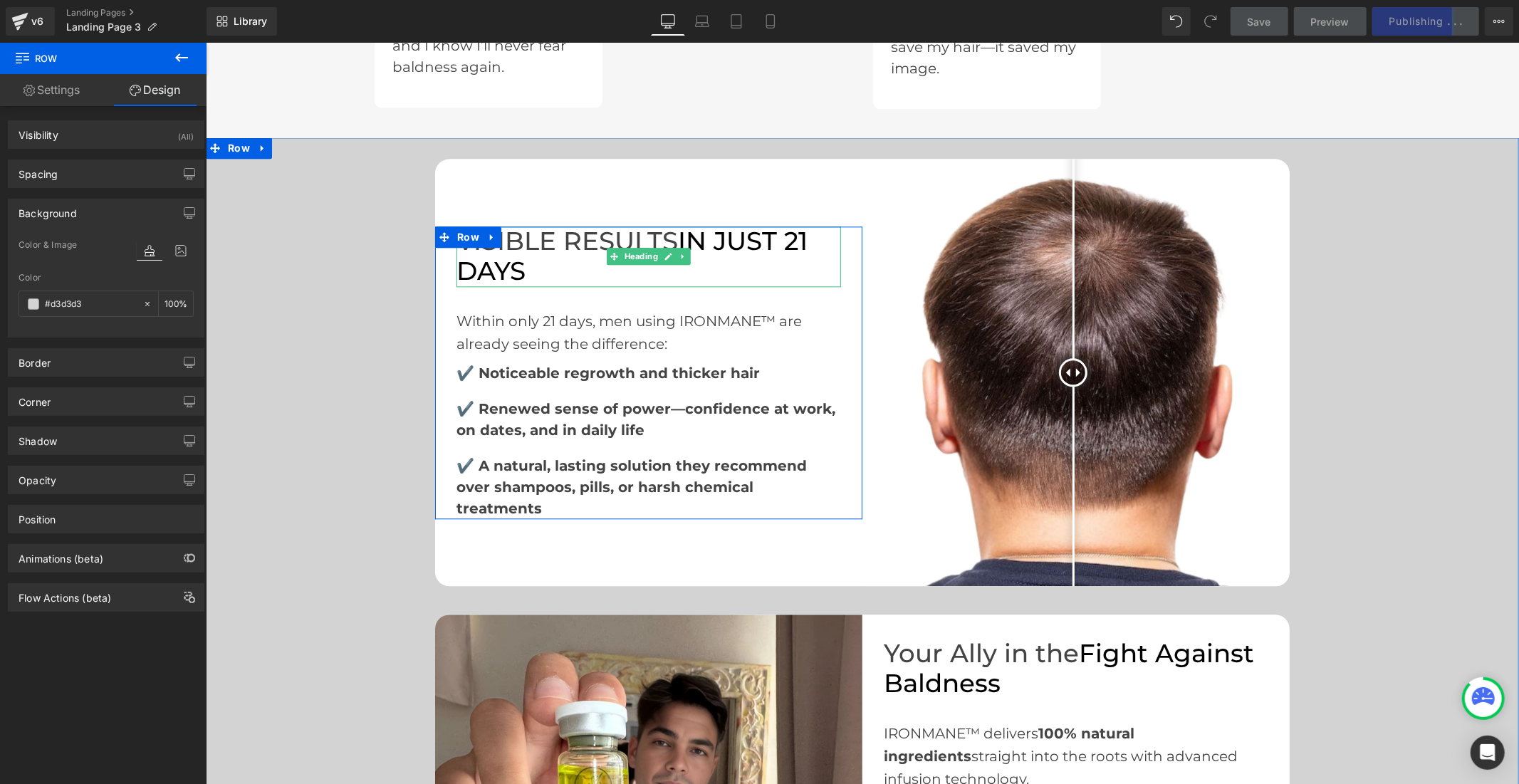
click at [540, 226] on h1 "VISIBLE RESULTS IN JUST 21 DAYS" at bounding box center [647, 256] width 384 height 60
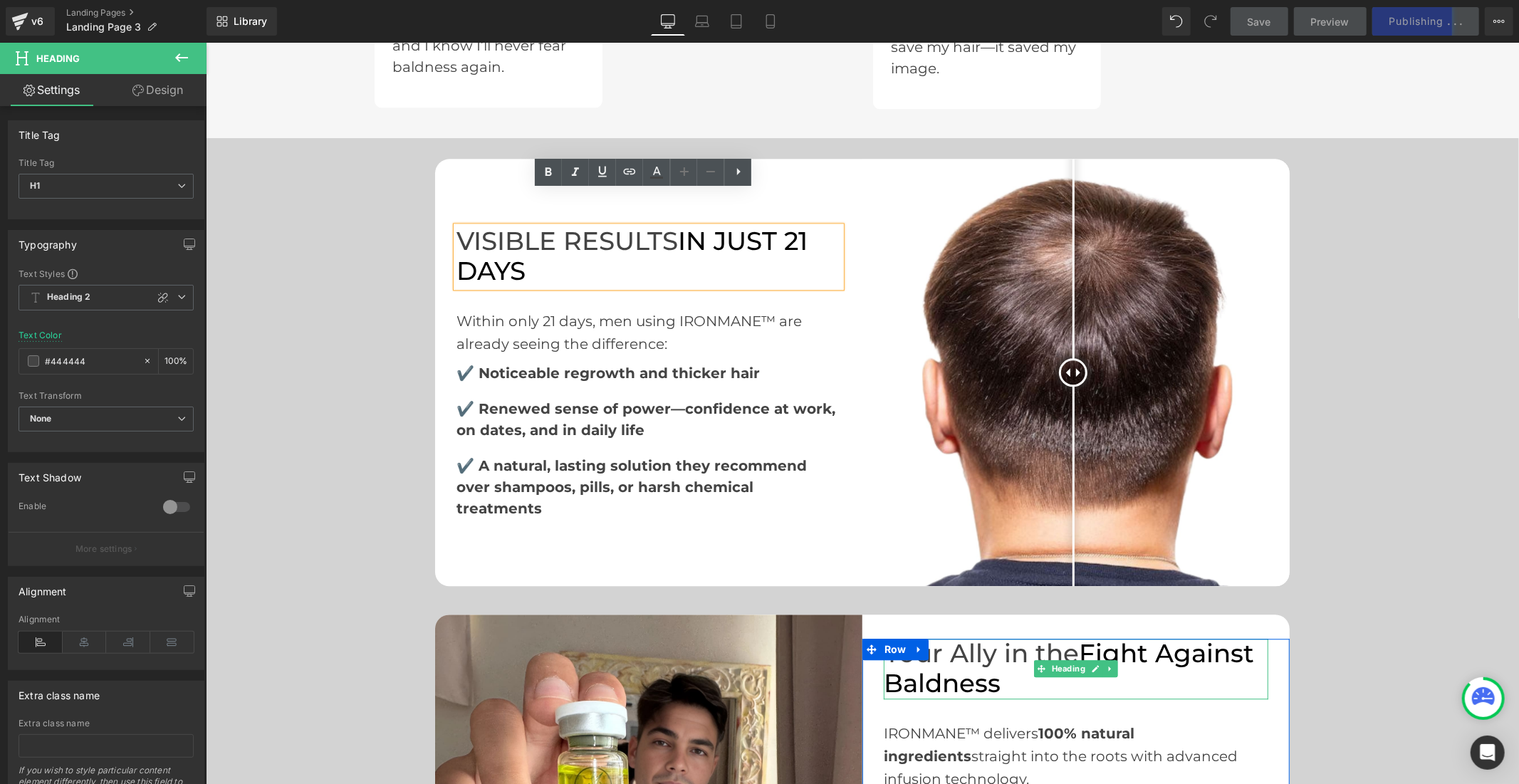
click at [929, 637] on span "Fight Against Baldness" at bounding box center [1068, 668] width 370 height 61
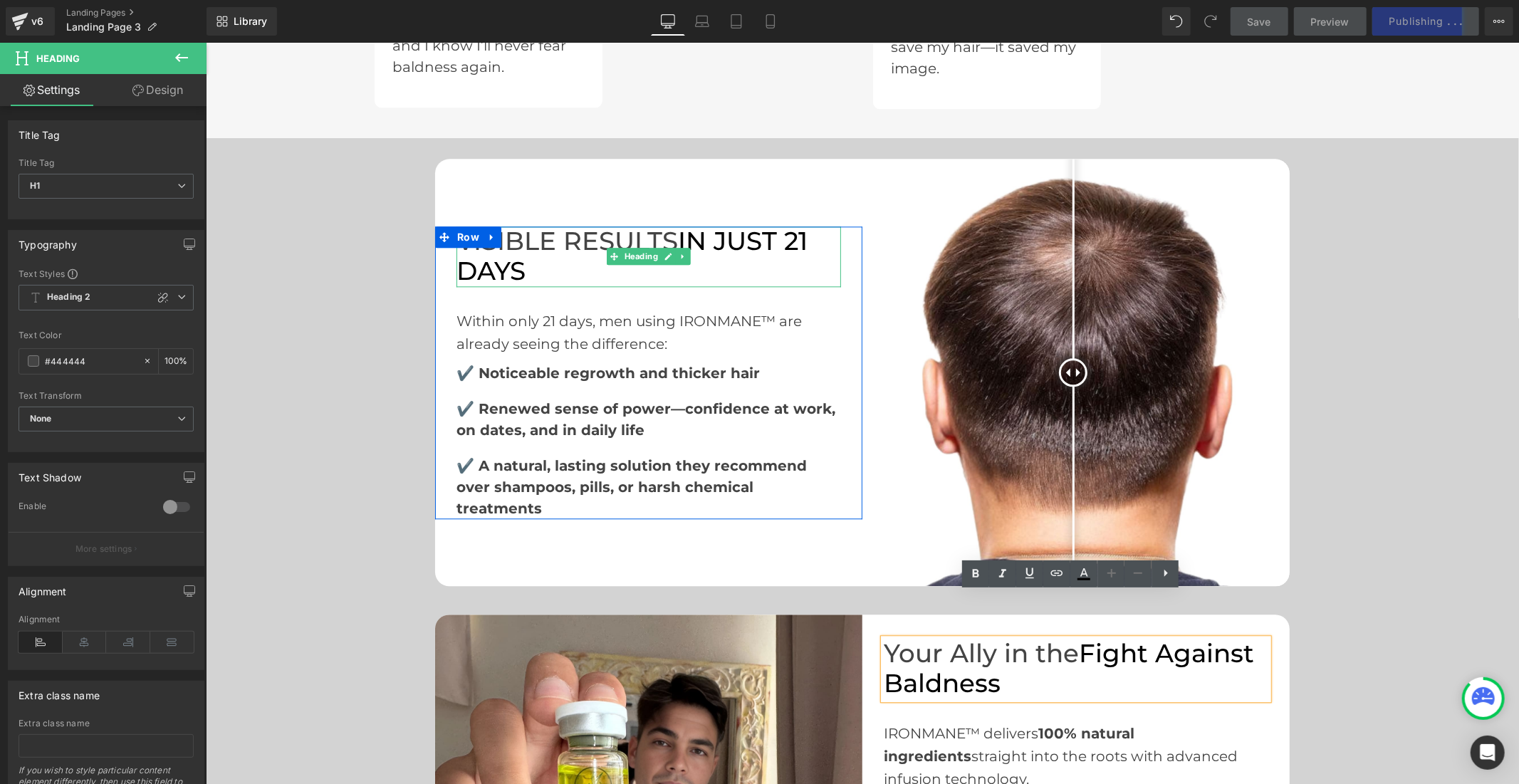
click at [555, 227] on h1 "VISIBLE RESULTS IN JUST 21 DAYS" at bounding box center [647, 256] width 384 height 60
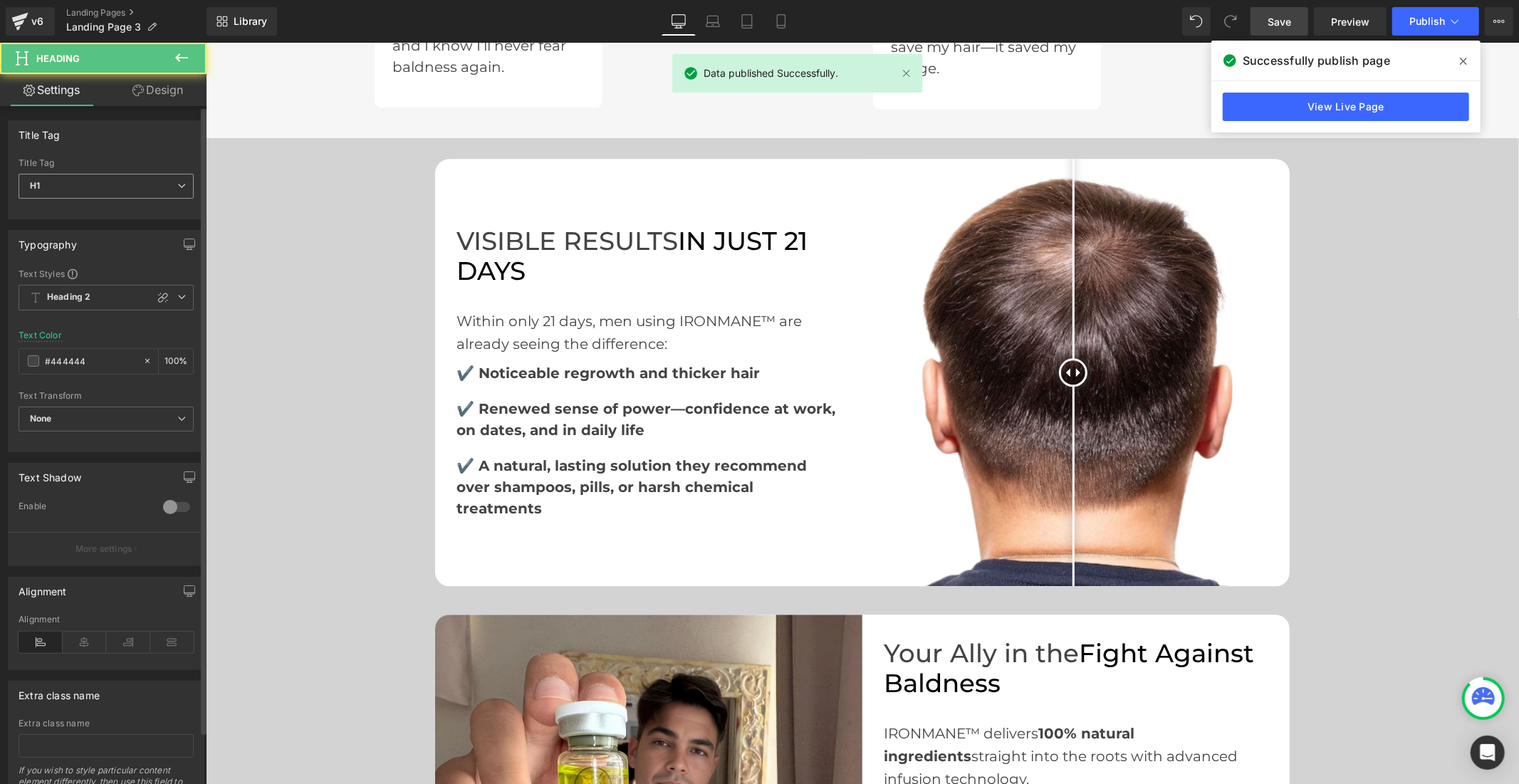
click at [77, 185] on span "H1" at bounding box center [106, 186] width 176 height 25
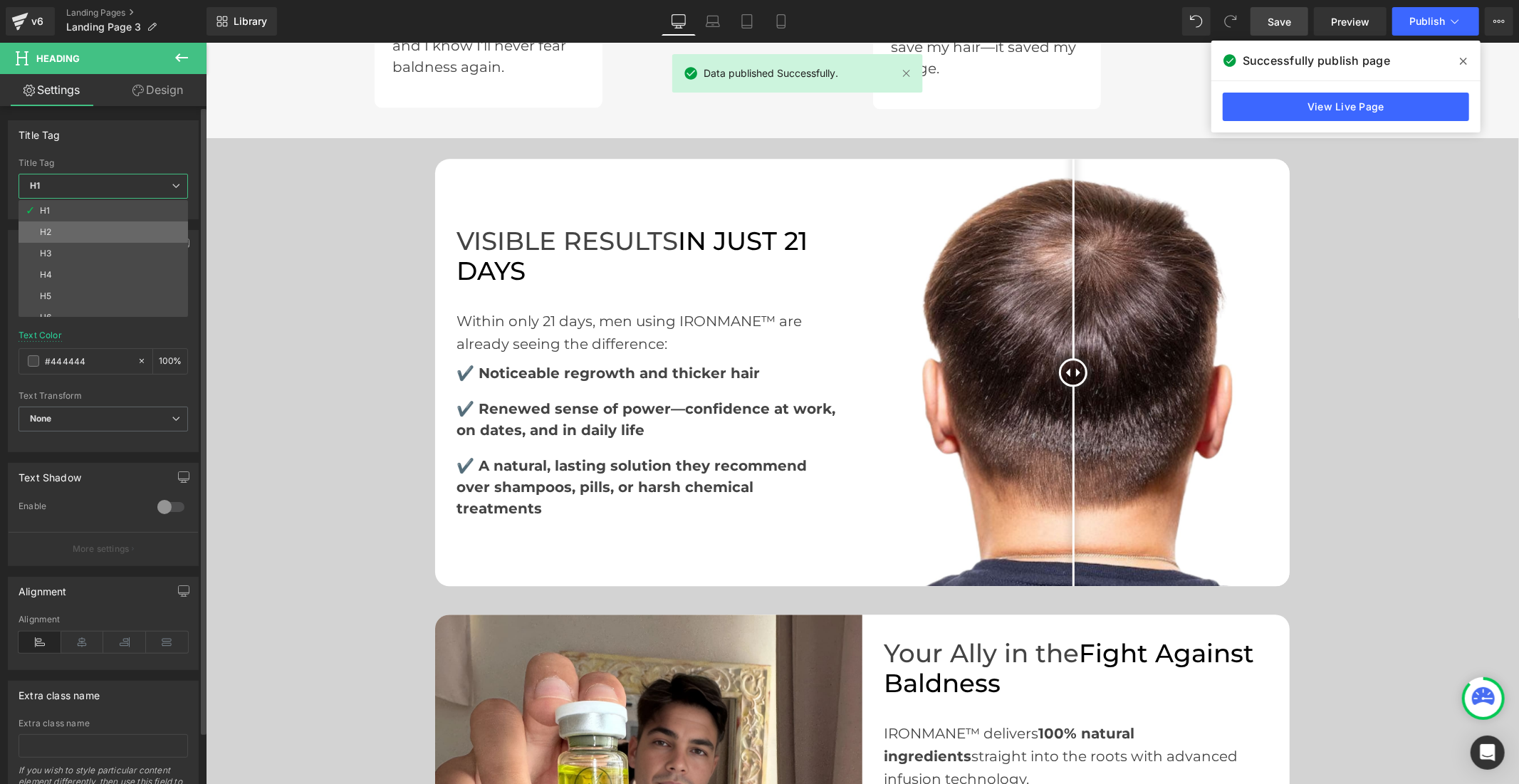
click at [82, 232] on li "H2" at bounding box center [106, 232] width 176 height 22
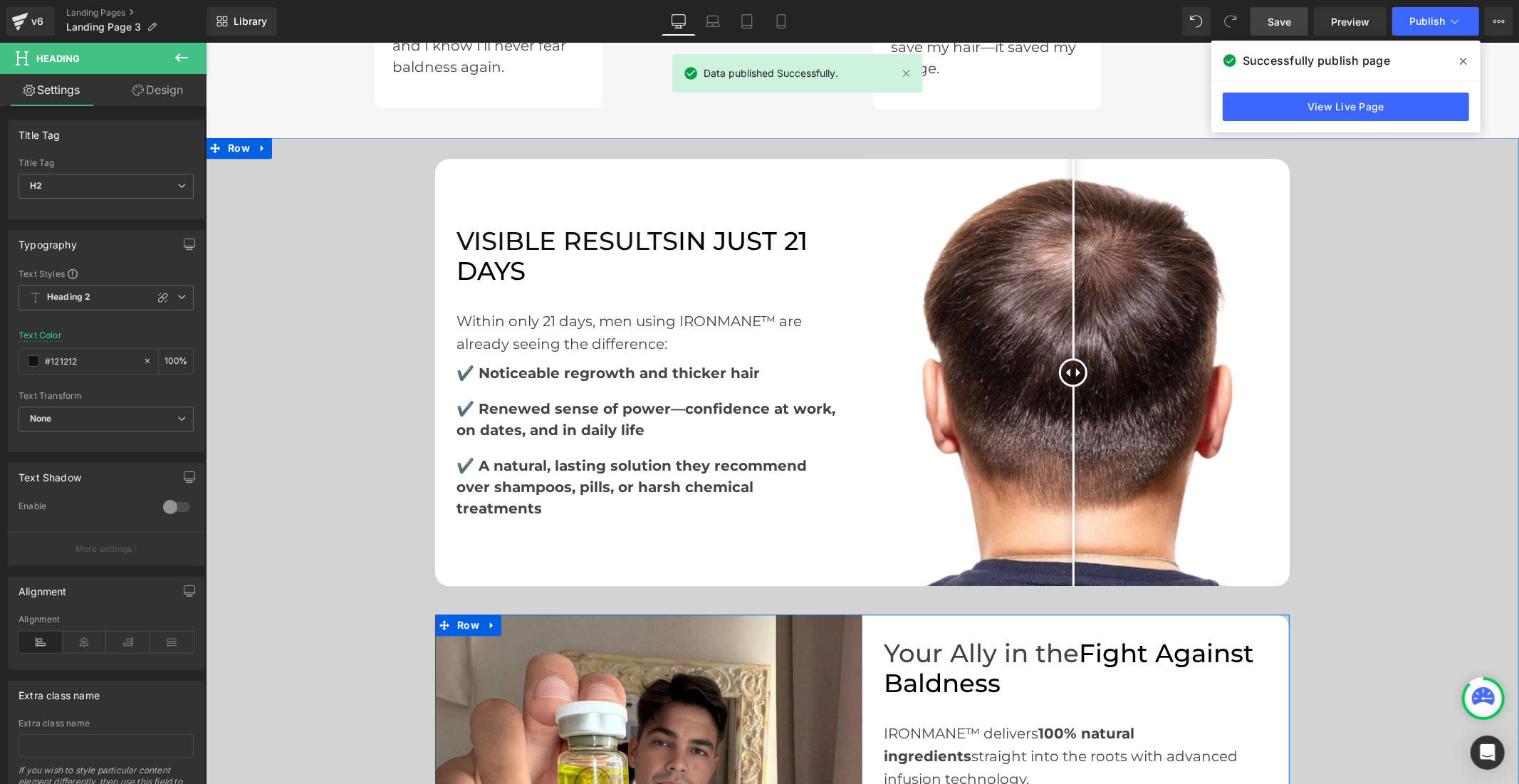
click at [954, 637] on span "Fight Against Baldness" at bounding box center [1068, 668] width 370 height 61
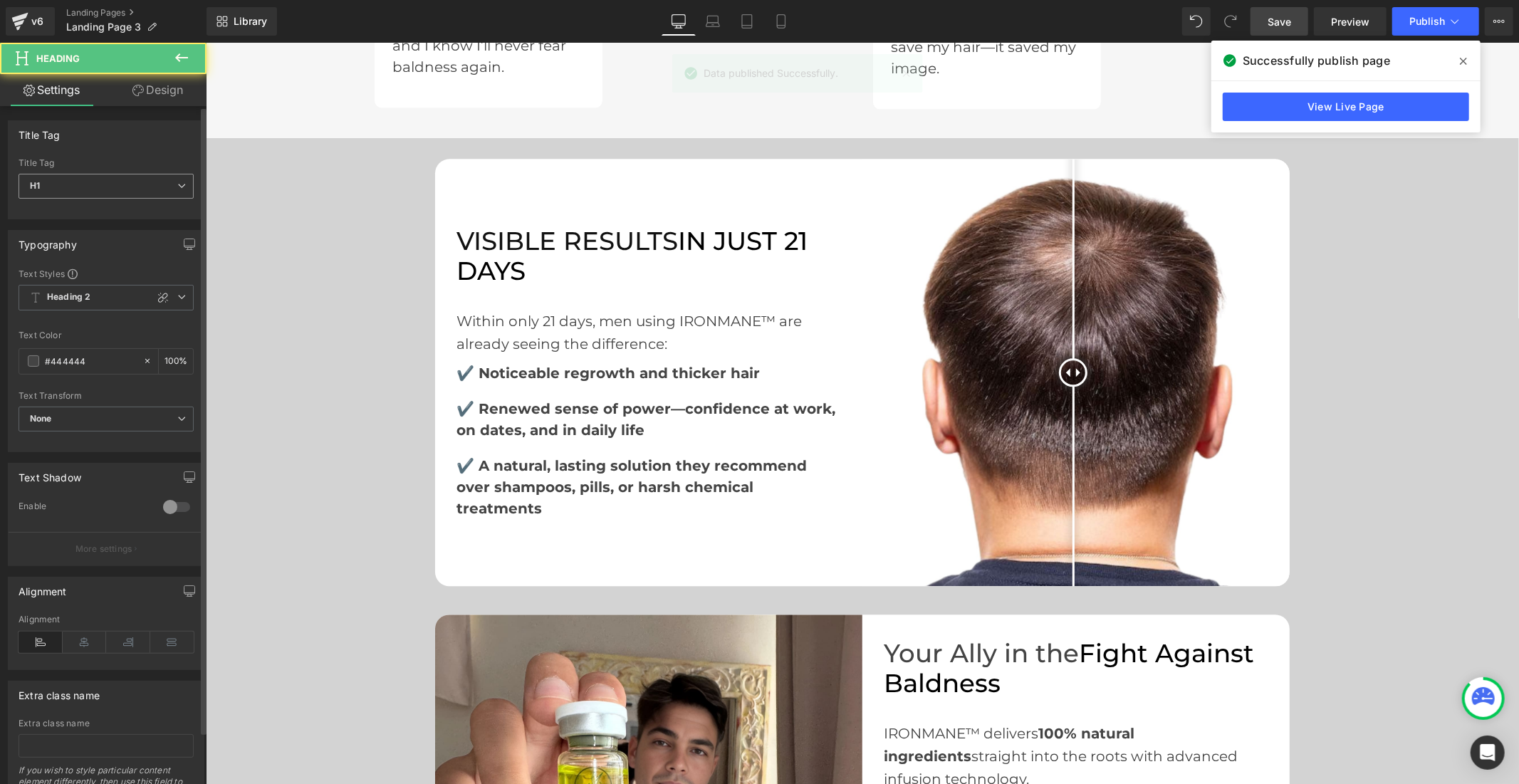
click at [108, 191] on span "H1" at bounding box center [106, 186] width 176 height 25
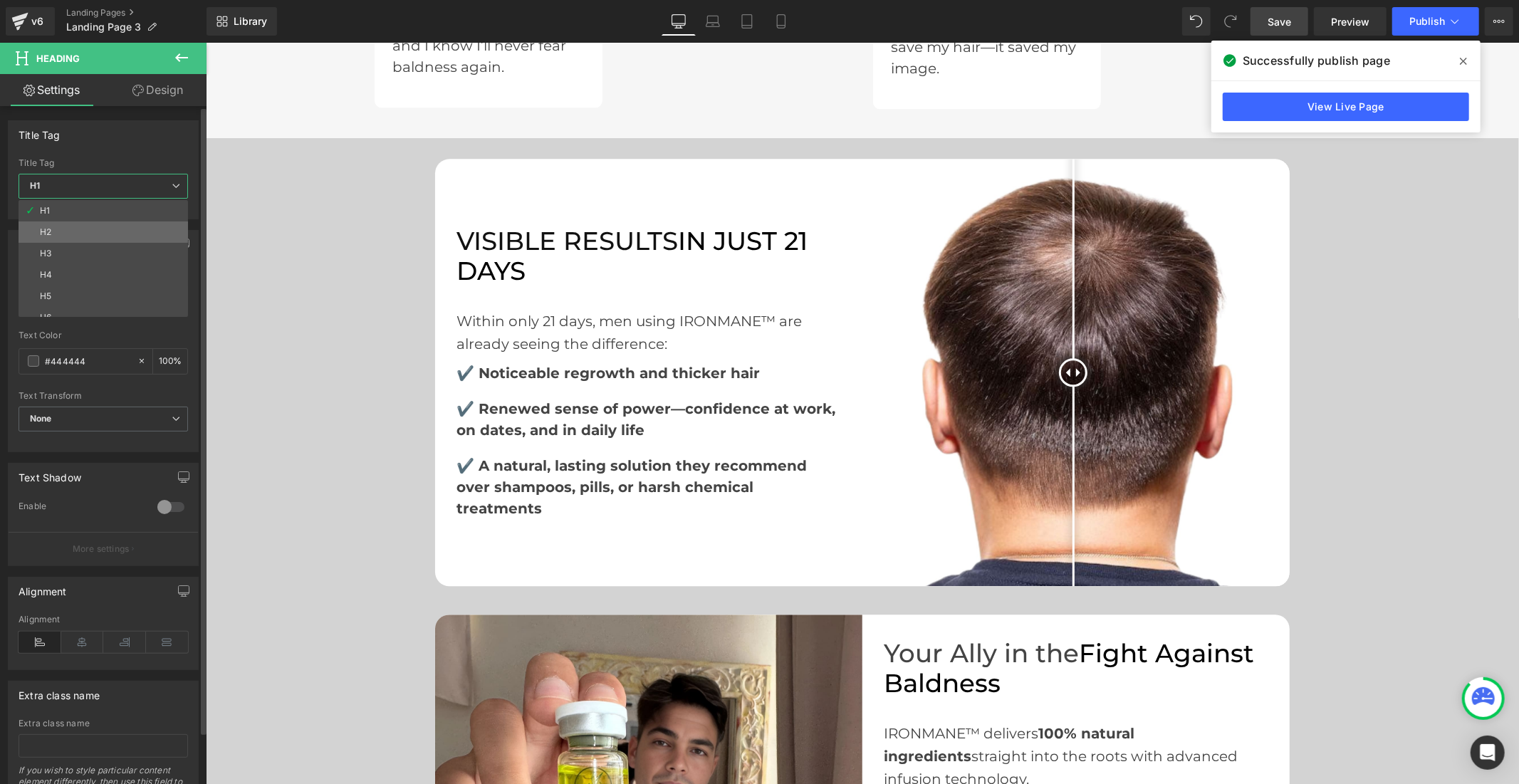
click at [110, 233] on li "H2" at bounding box center [106, 232] width 176 height 22
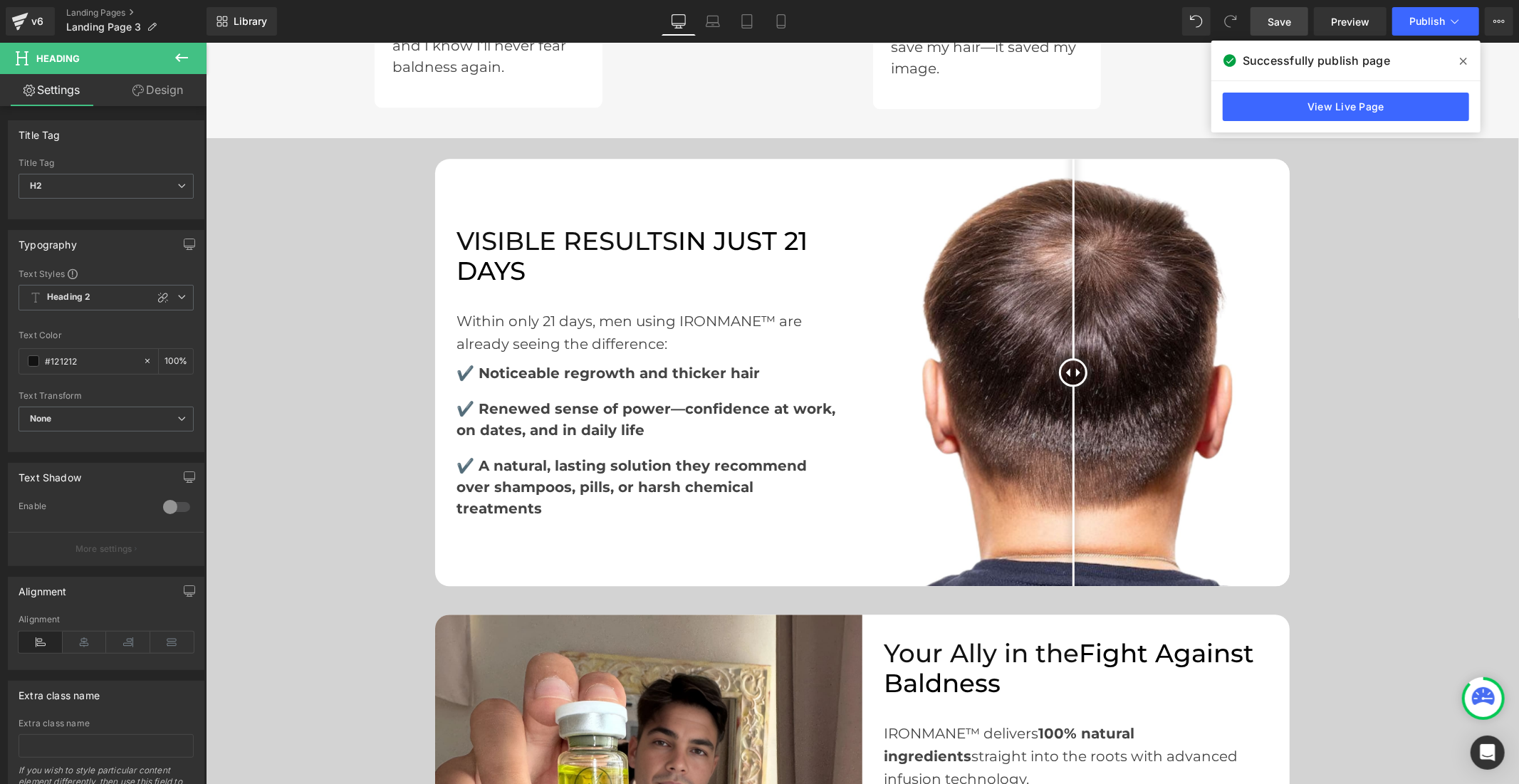
click at [1285, 19] on span "Save" at bounding box center [1279, 22] width 23 height 15
click at [1455, 19] on icon at bounding box center [1455, 22] width 14 height 14
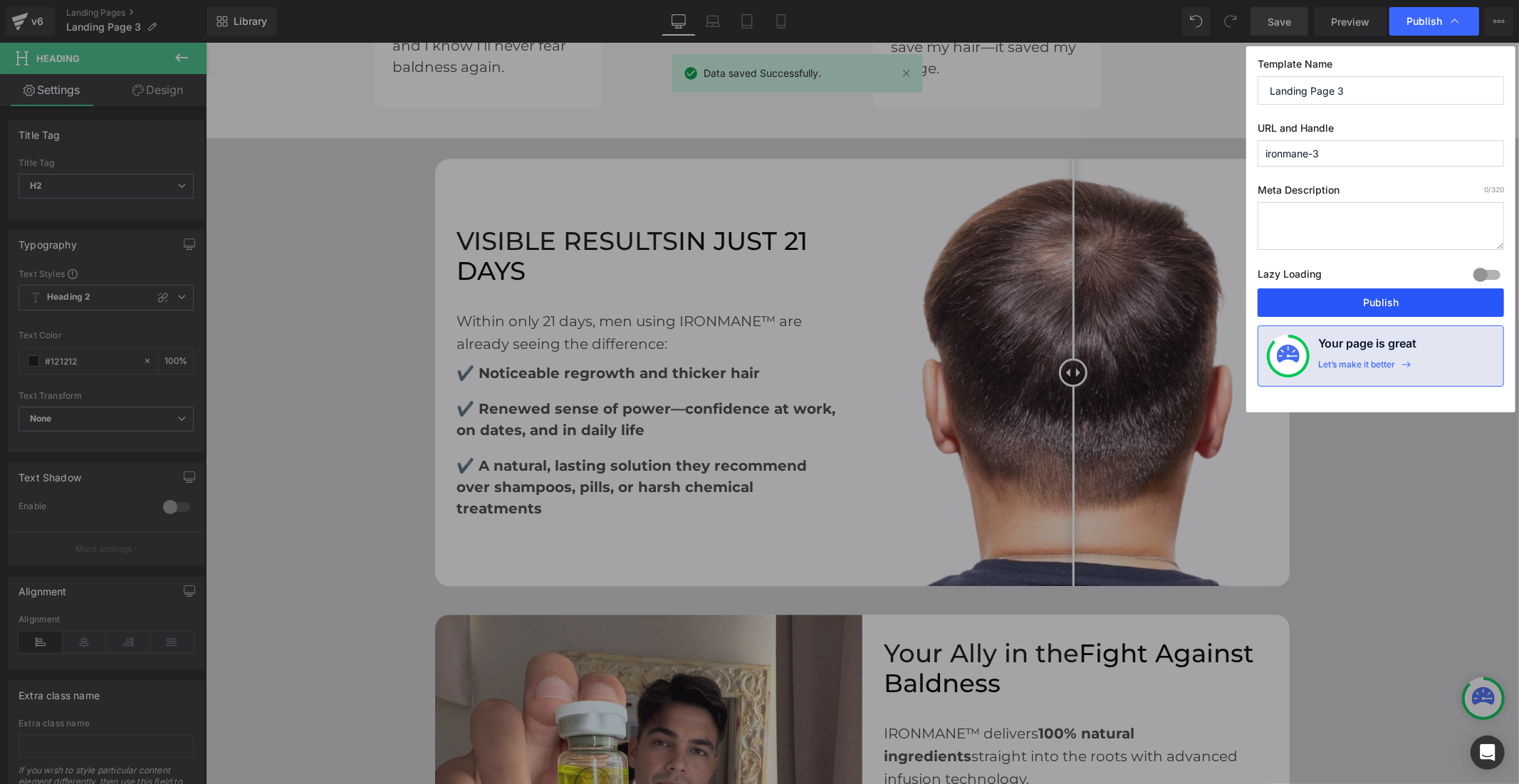
click at [1407, 307] on button "Publish" at bounding box center [1381, 302] width 247 height 29
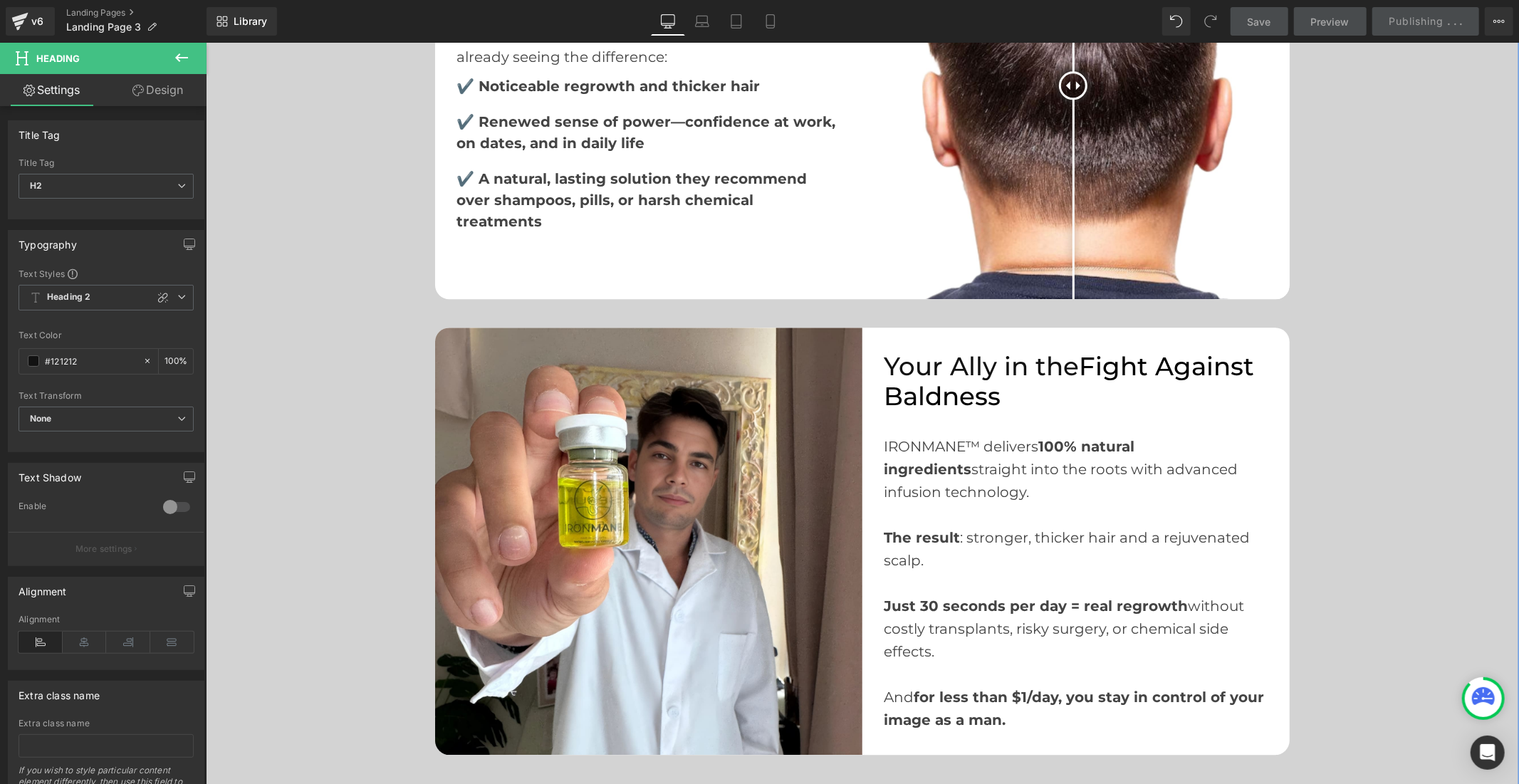
scroll to position [3117, 0]
